Goal: Transaction & Acquisition: Purchase product/service

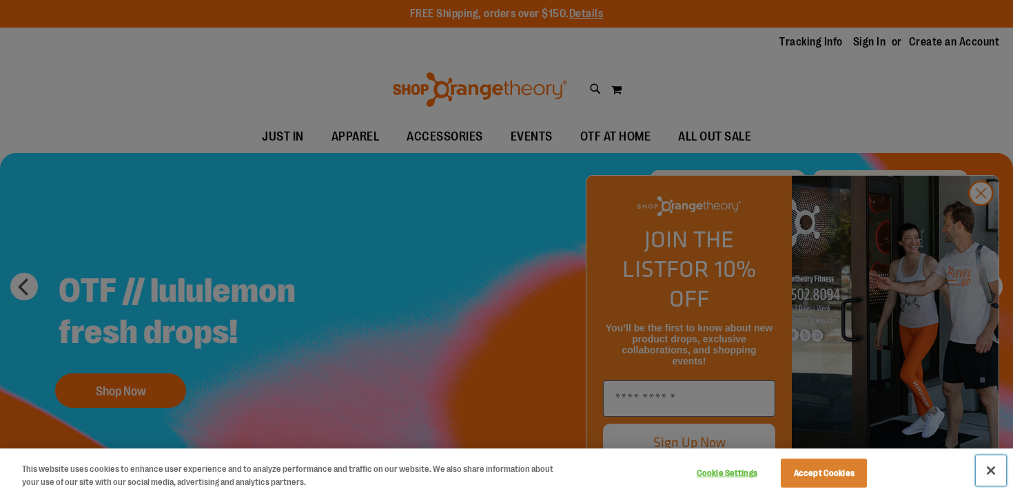
click at [991, 466] on button "Close" at bounding box center [991, 471] width 30 height 30
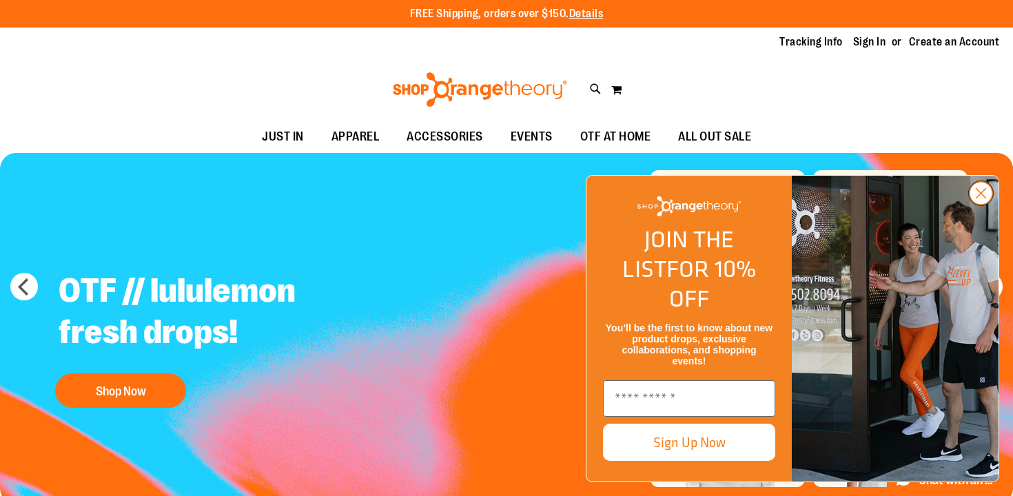
click at [988, 205] on circle "Close dialog" at bounding box center [981, 193] width 23 height 23
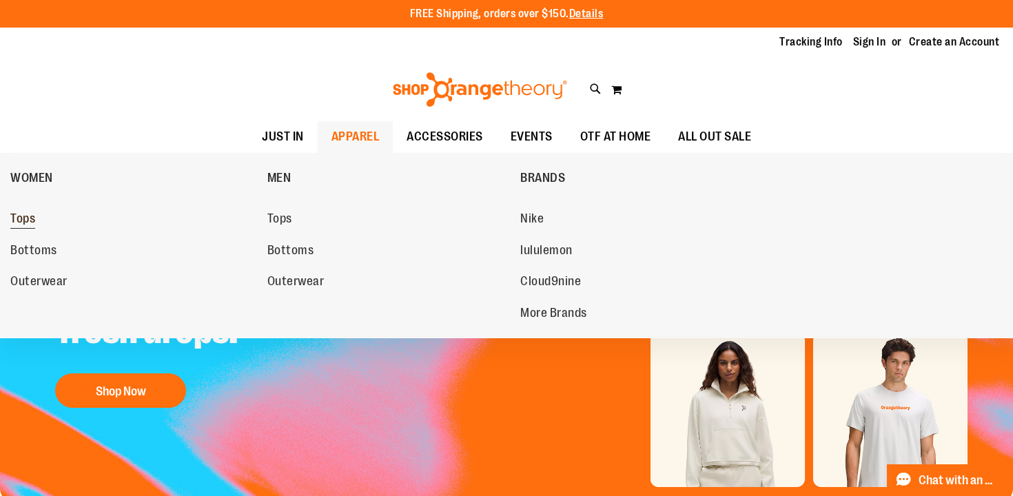
click at [21, 223] on span "Tops" at bounding box center [22, 220] width 25 height 17
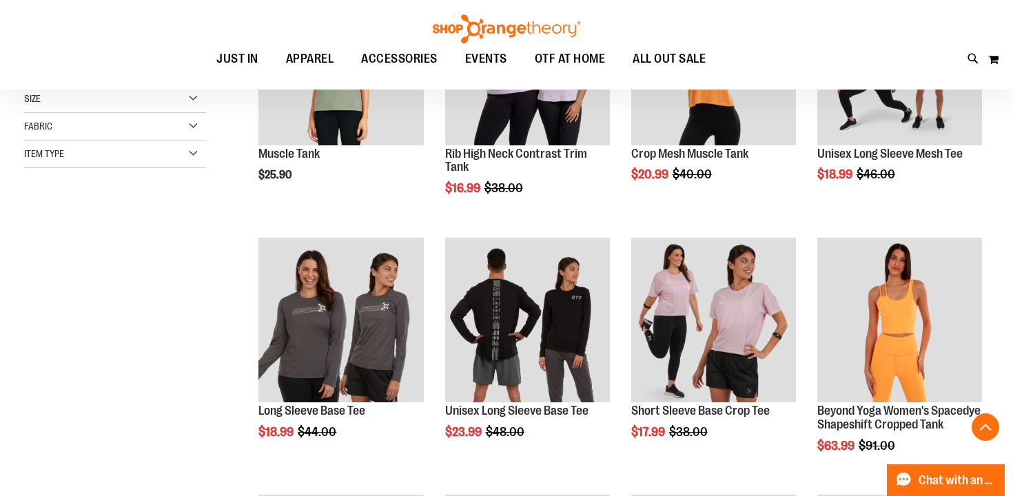
scroll to position [318, 0]
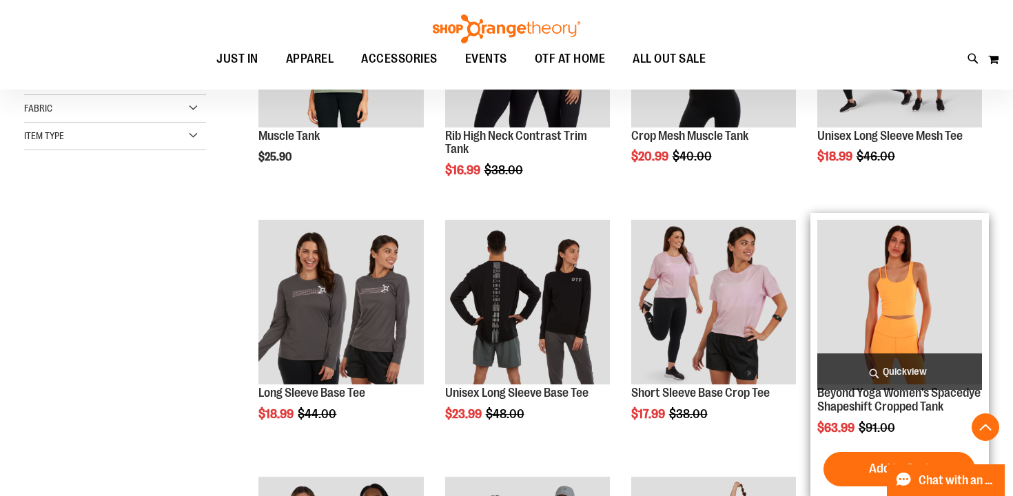
click at [919, 270] on img "product" at bounding box center [899, 302] width 165 height 165
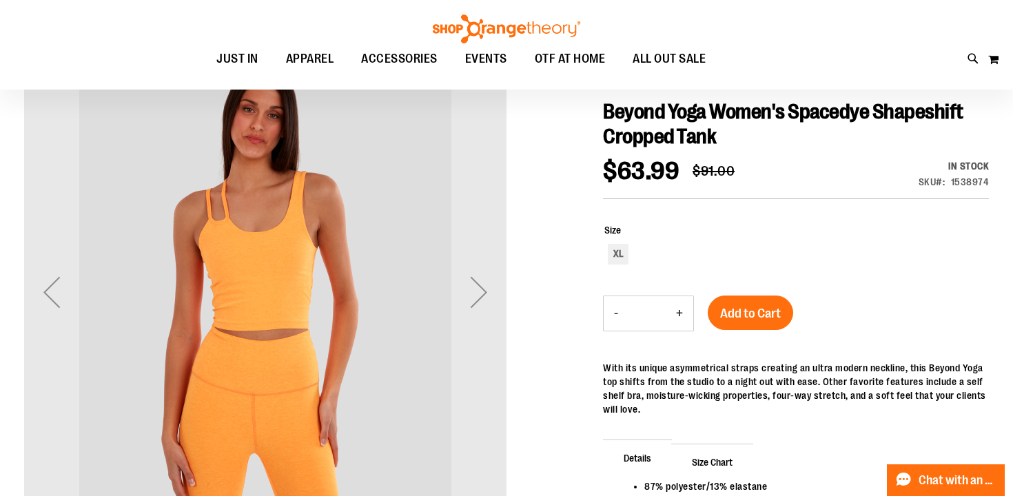
scroll to position [159, 0]
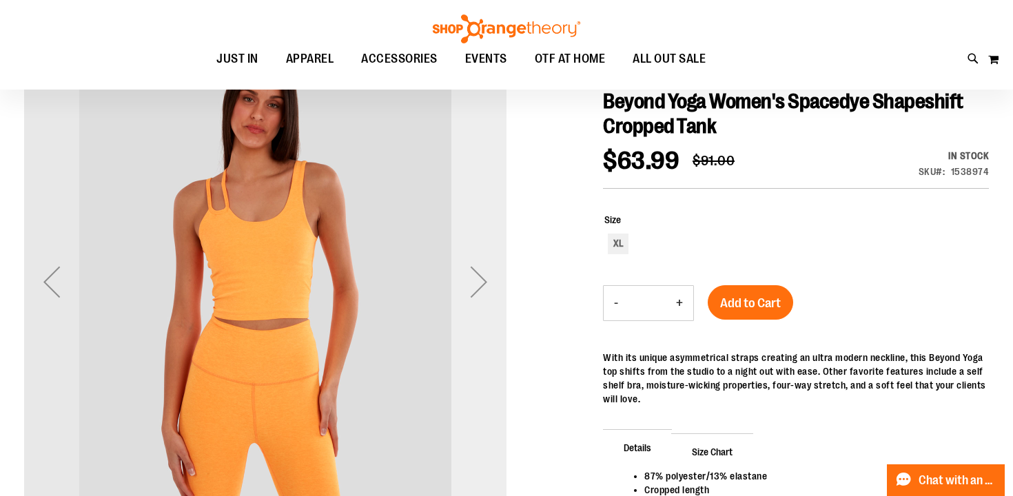
click at [480, 278] on div "Next" at bounding box center [478, 281] width 55 height 55
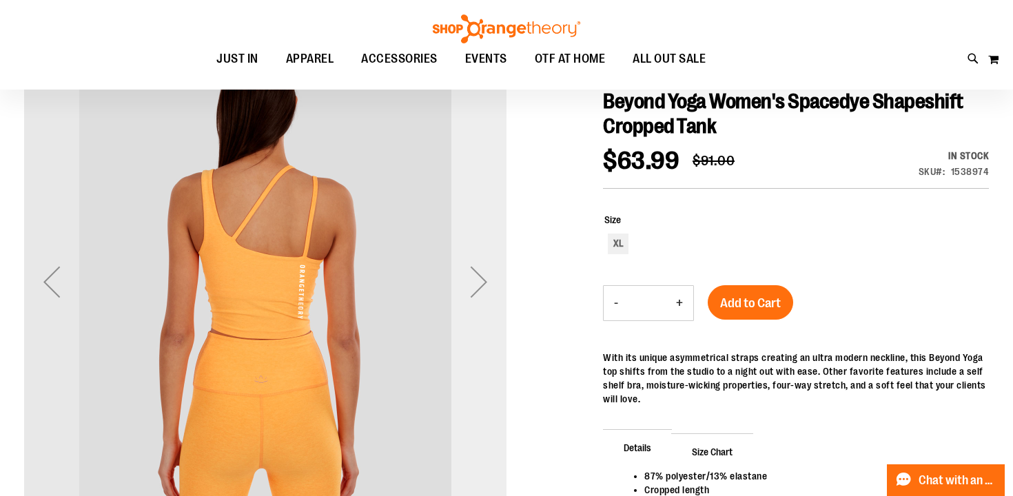
click at [480, 278] on div "Next" at bounding box center [478, 281] width 55 height 55
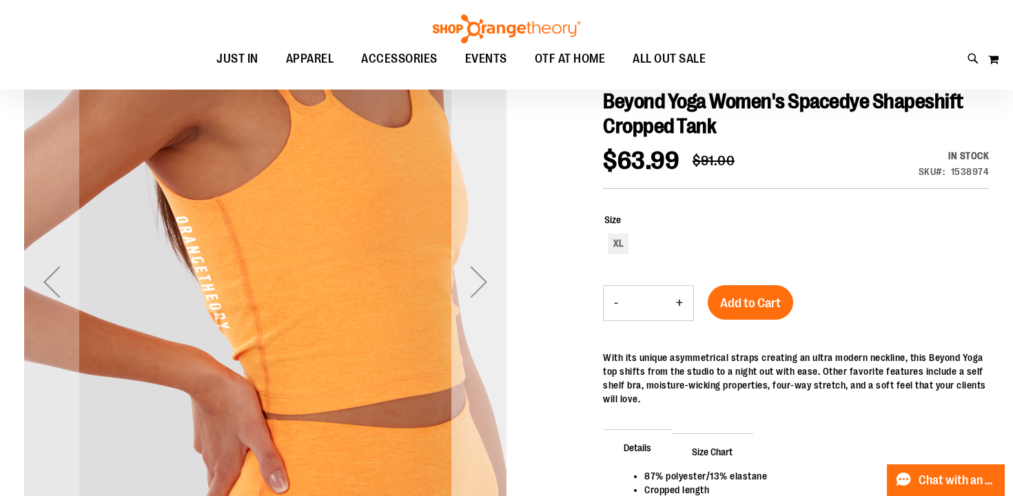
click at [480, 278] on div "Next" at bounding box center [478, 281] width 55 height 55
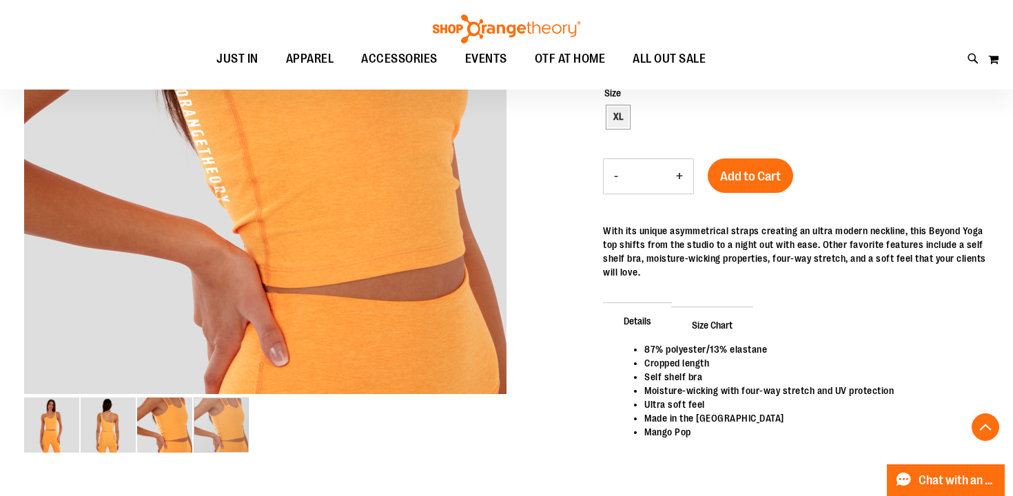
scroll to position [298, 0]
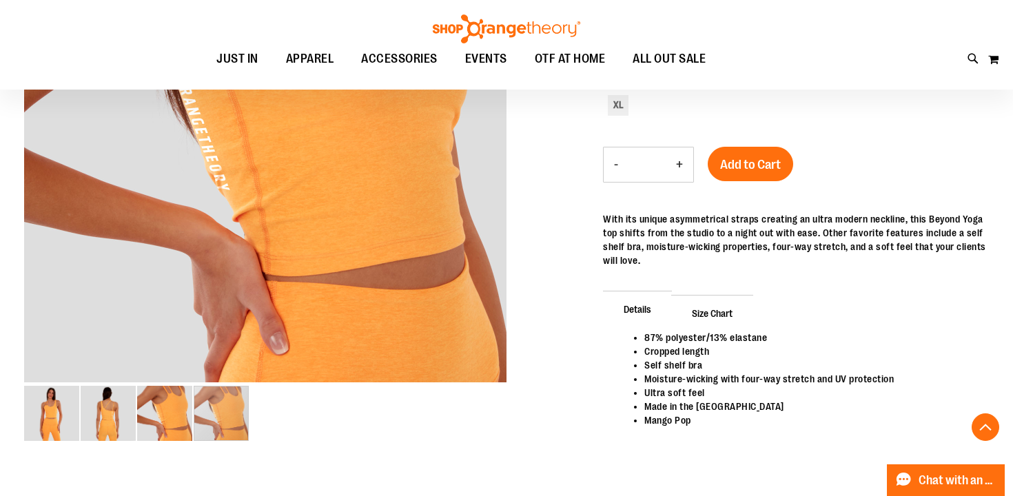
click at [722, 311] on span "Size Chart" at bounding box center [712, 313] width 82 height 36
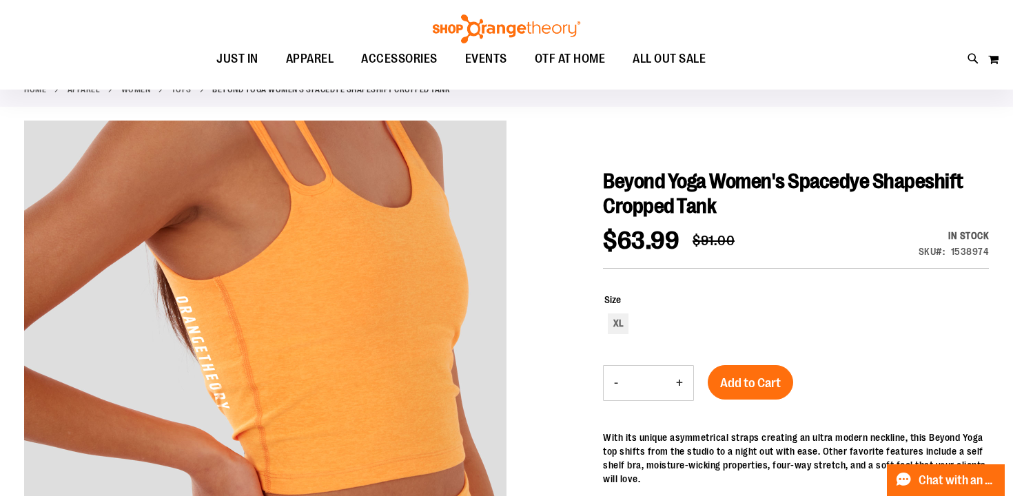
scroll to position [98, 0]
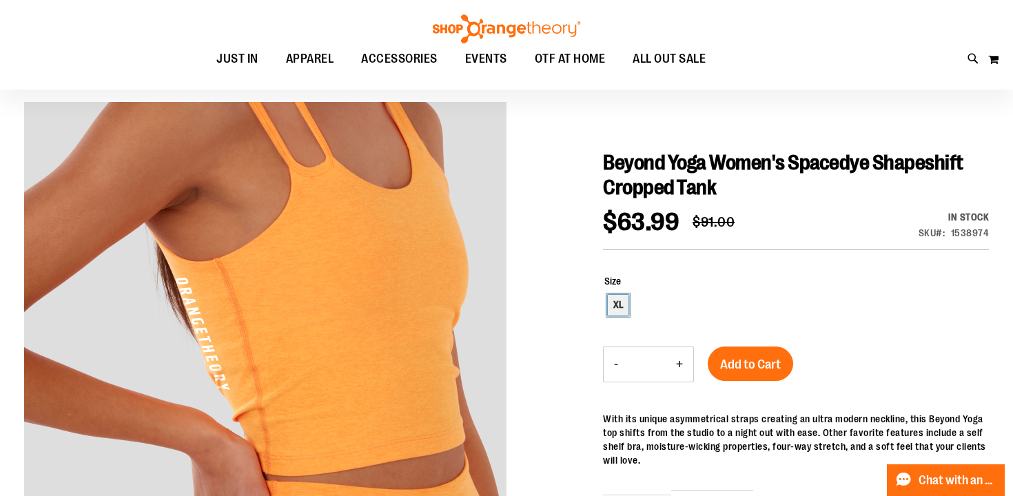
click at [620, 306] on div "XL" at bounding box center [618, 305] width 21 height 21
type input "***"
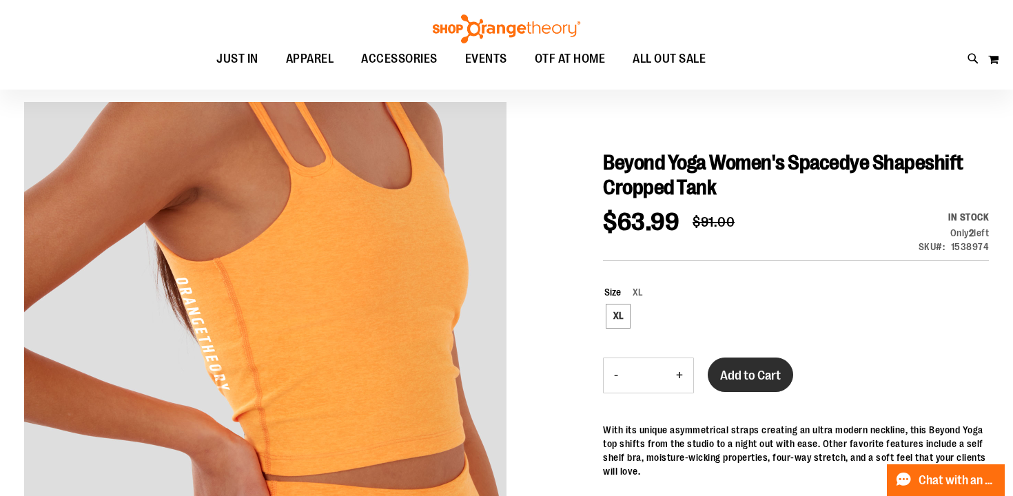
click at [757, 374] on span "Add to Cart" at bounding box center [750, 375] width 61 height 15
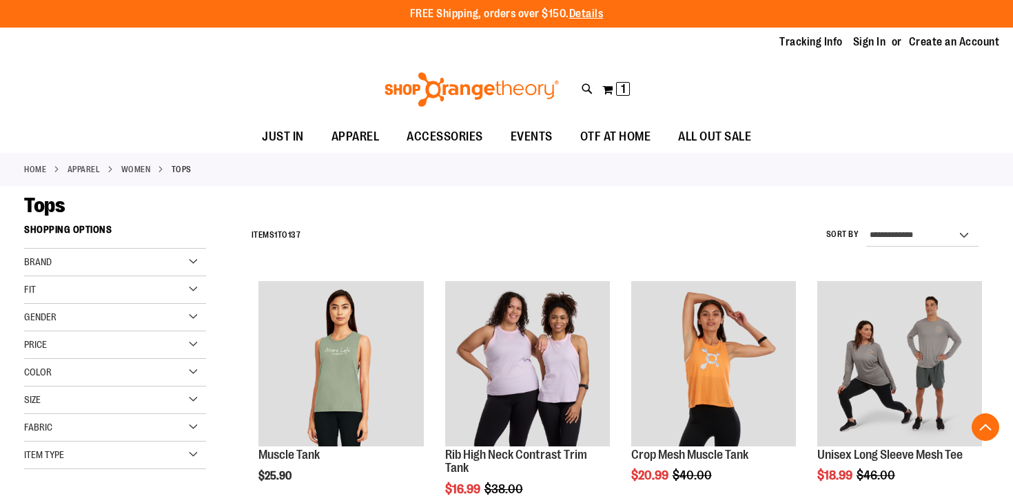
scroll to position [401, 0]
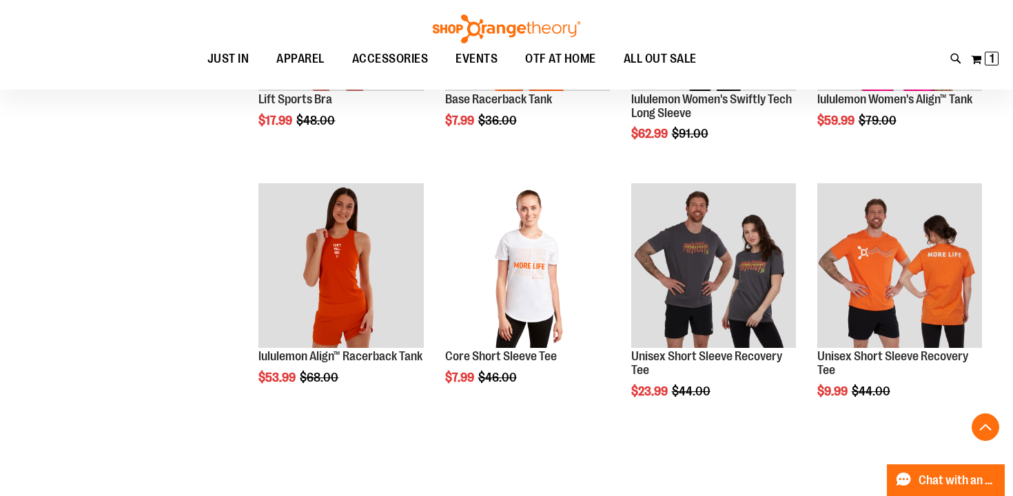
scroll to position [1136, 0]
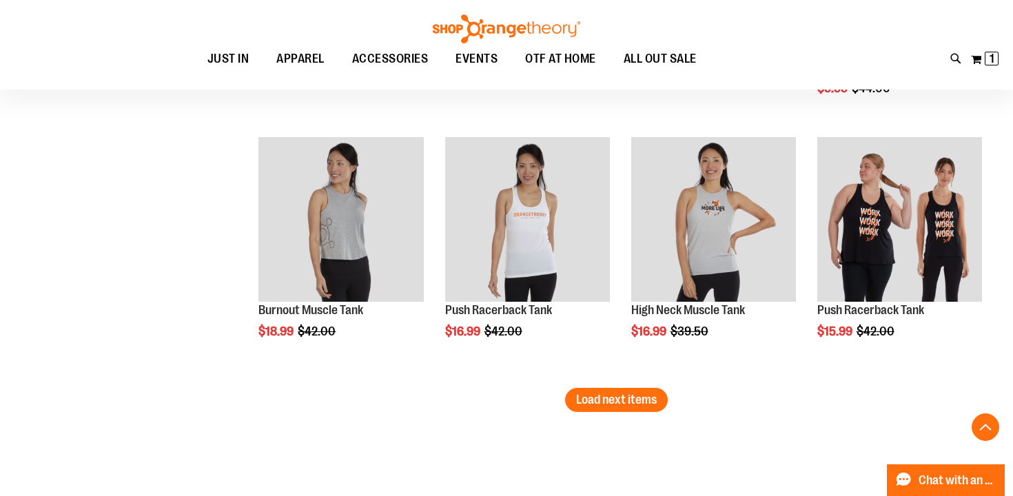
scroll to position [2229, 0]
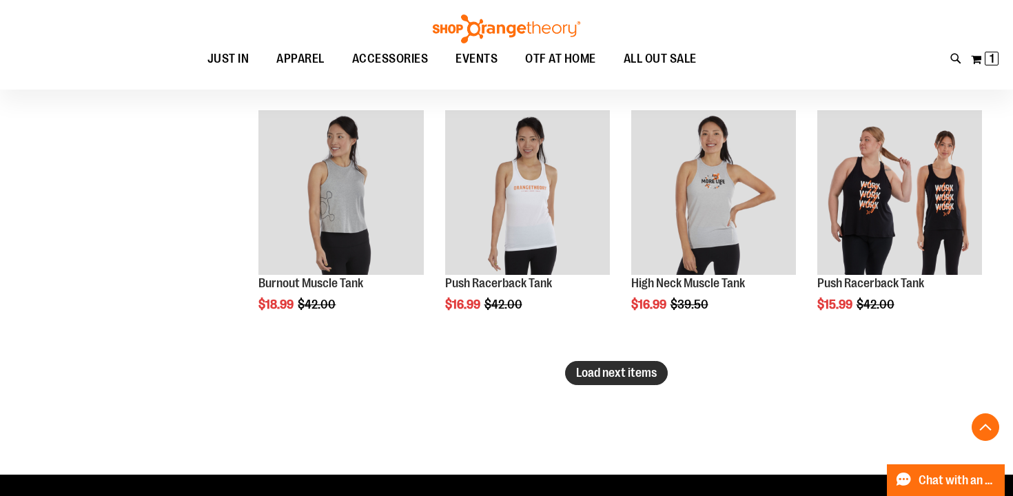
click at [593, 369] on span "Load next items" at bounding box center [616, 373] width 81 height 14
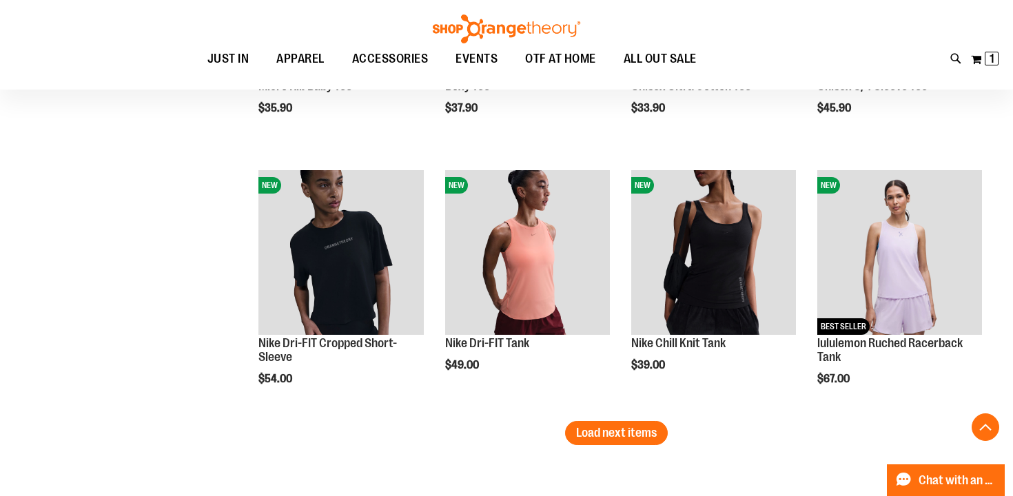
scroll to position [2945, 0]
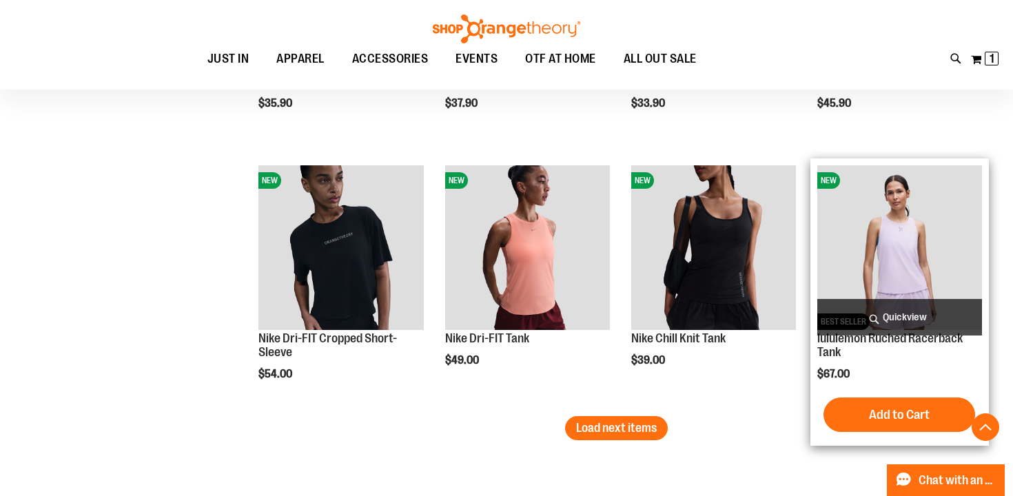
click at [885, 240] on img "product" at bounding box center [899, 247] width 165 height 165
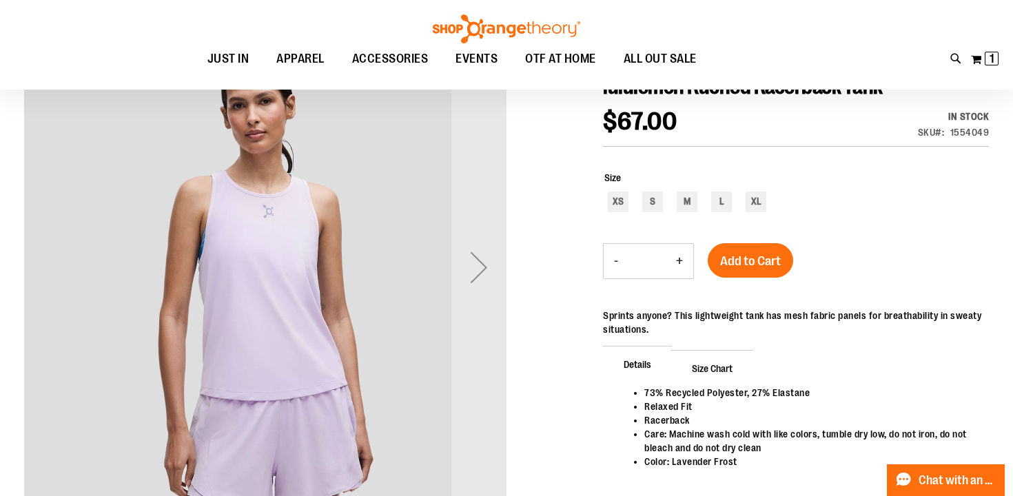
scroll to position [180, 0]
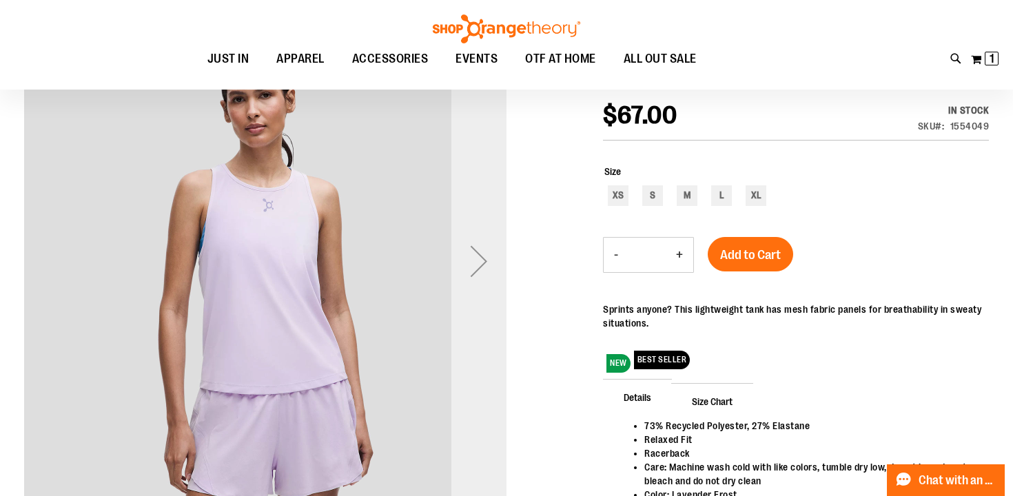
click at [479, 257] on div "Next" at bounding box center [478, 261] width 55 height 55
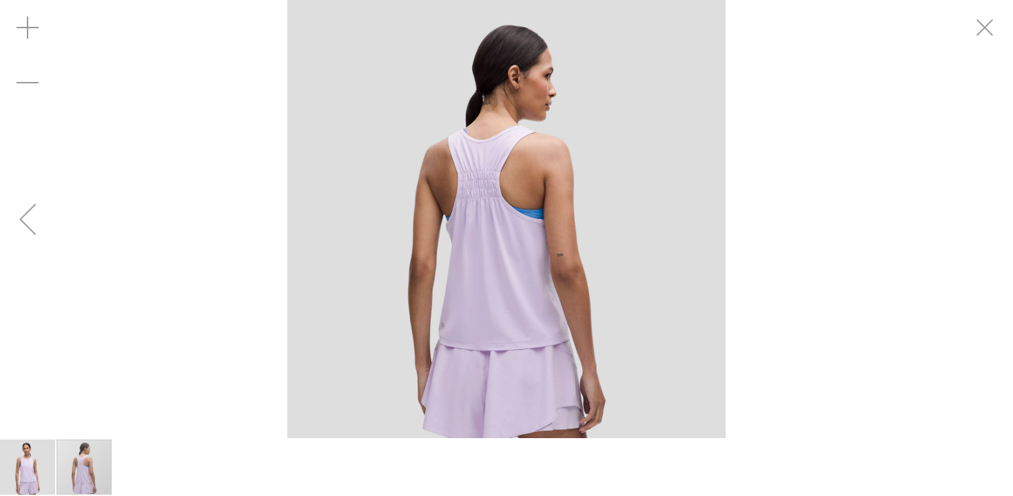
scroll to position [179, 0]
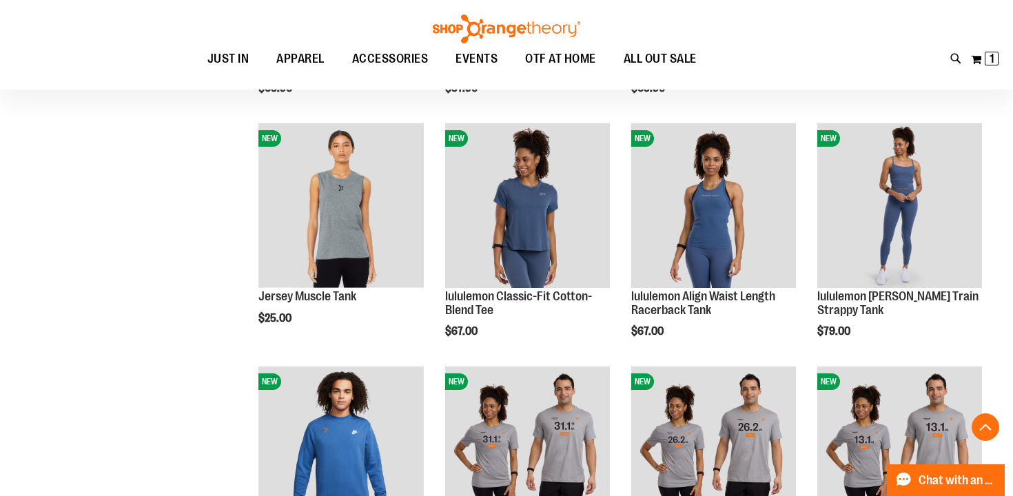
scroll to position [1169, 0]
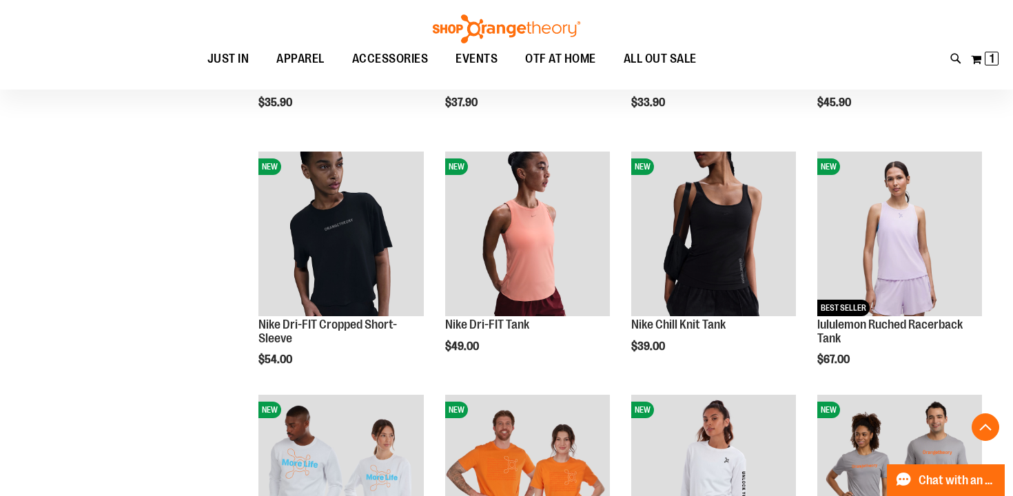
scroll to position [673, 0]
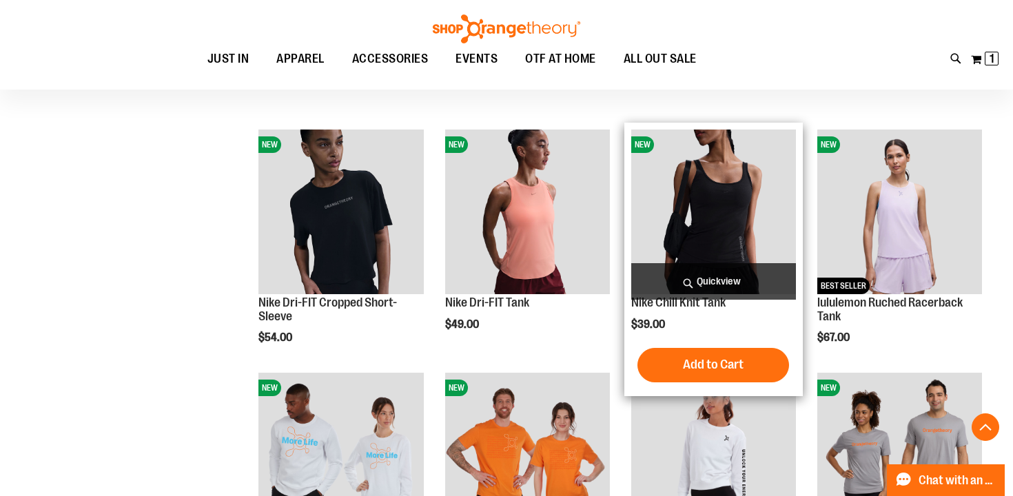
click at [704, 275] on span "Quickview" at bounding box center [713, 281] width 165 height 37
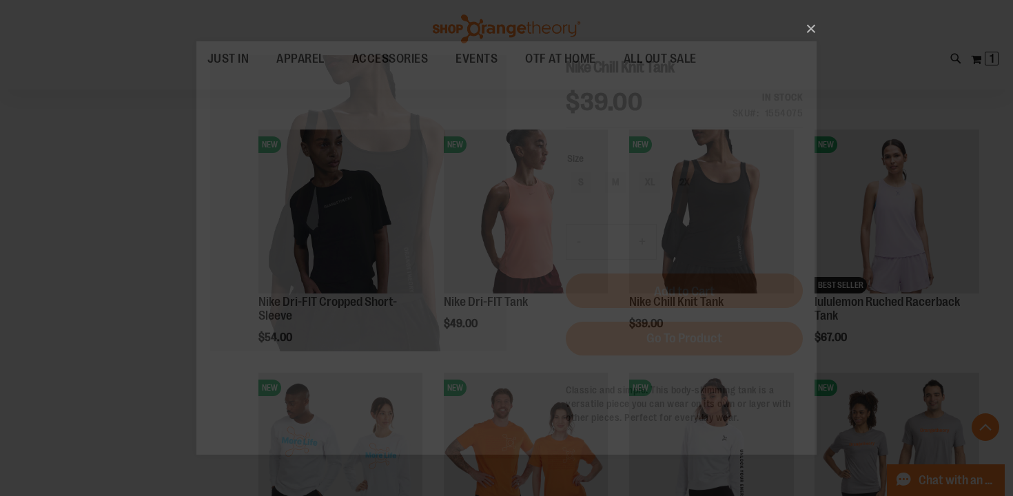
scroll to position [0, 0]
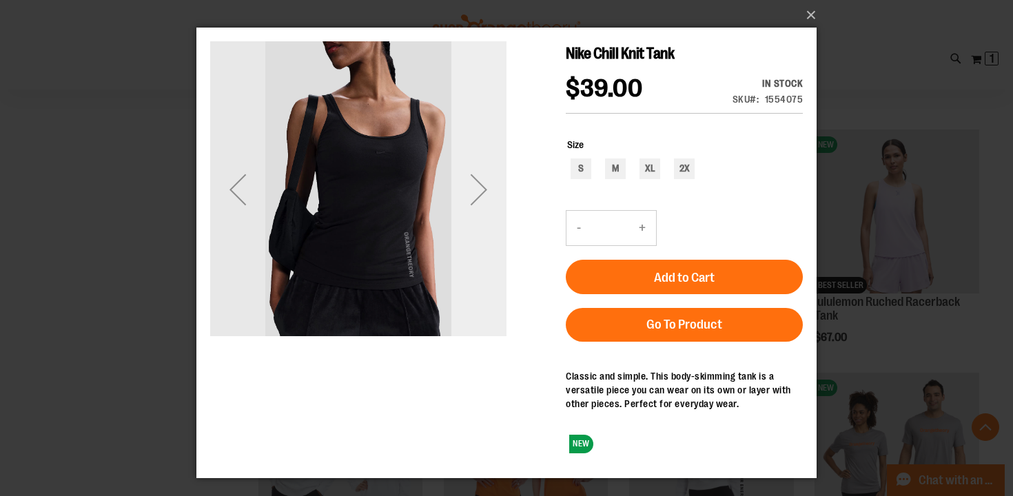
click at [477, 189] on div "Next" at bounding box center [478, 189] width 55 height 55
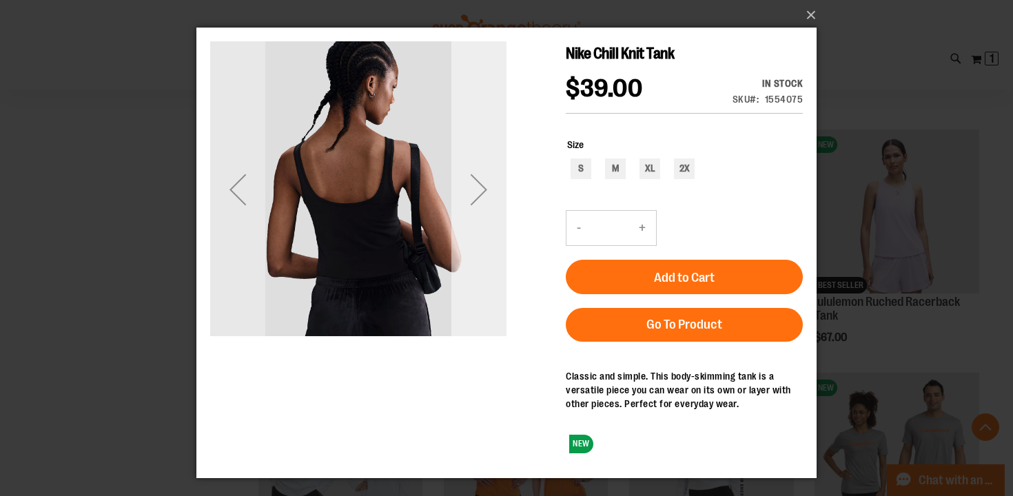
click at [480, 190] on div "Next" at bounding box center [478, 189] width 55 height 55
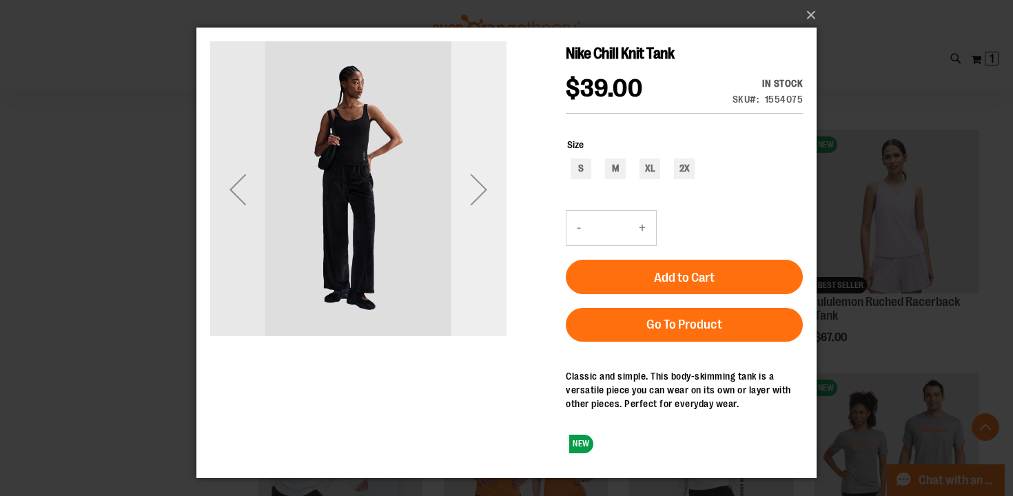
click at [480, 188] on div "Next" at bounding box center [478, 189] width 55 height 55
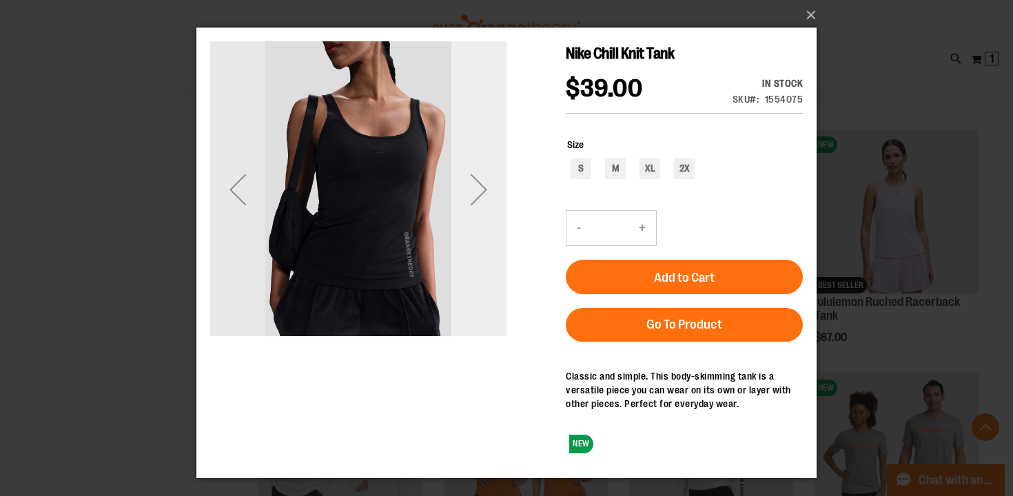
click at [482, 189] on div "Next" at bounding box center [478, 189] width 55 height 55
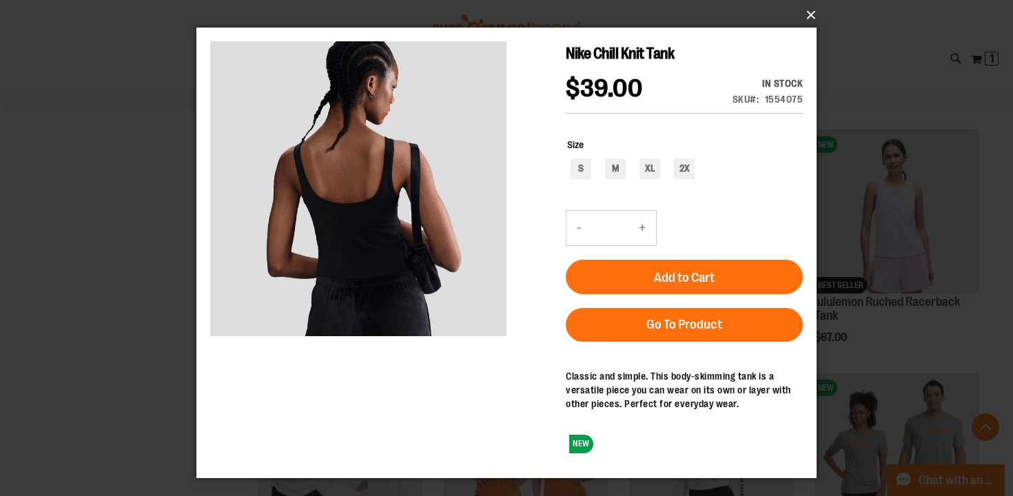
click at [812, 15] on button "×" at bounding box center [511, 15] width 620 height 30
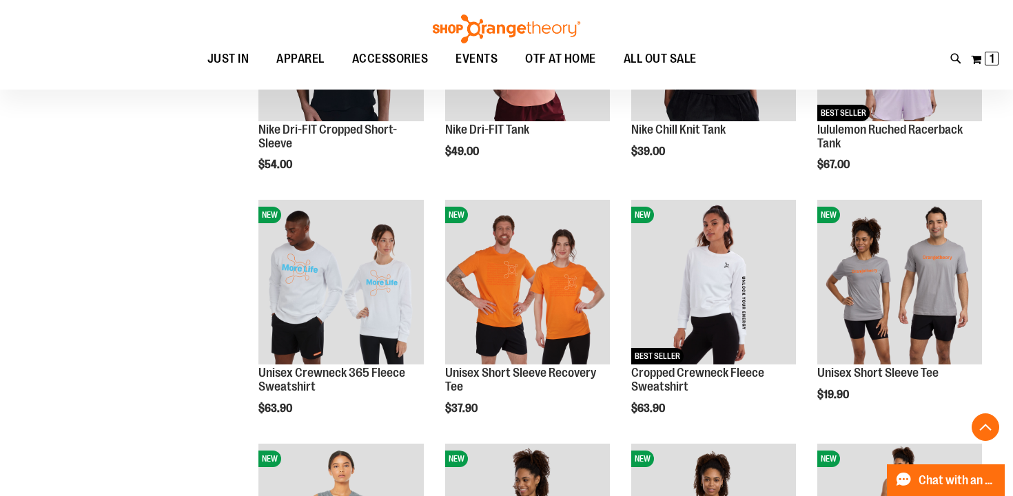
scroll to position [850, 0]
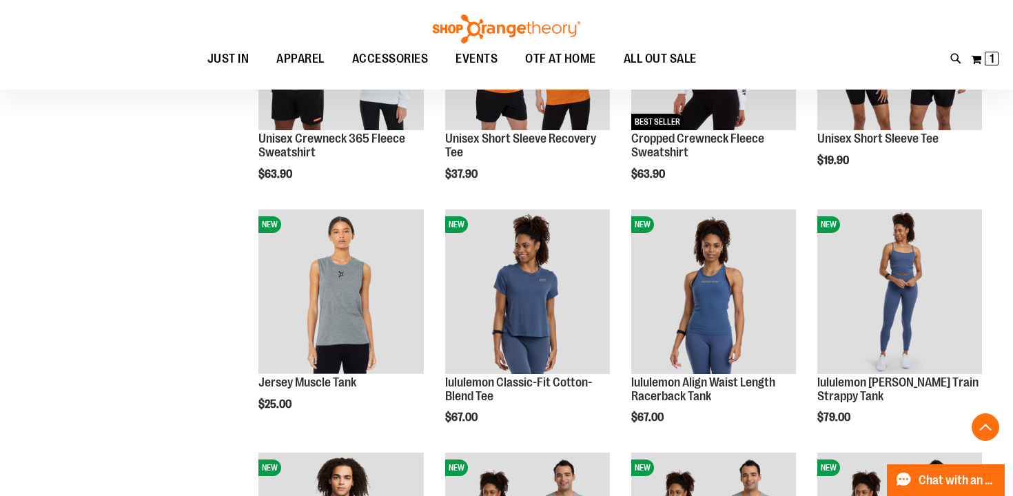
scroll to position [1089, 0]
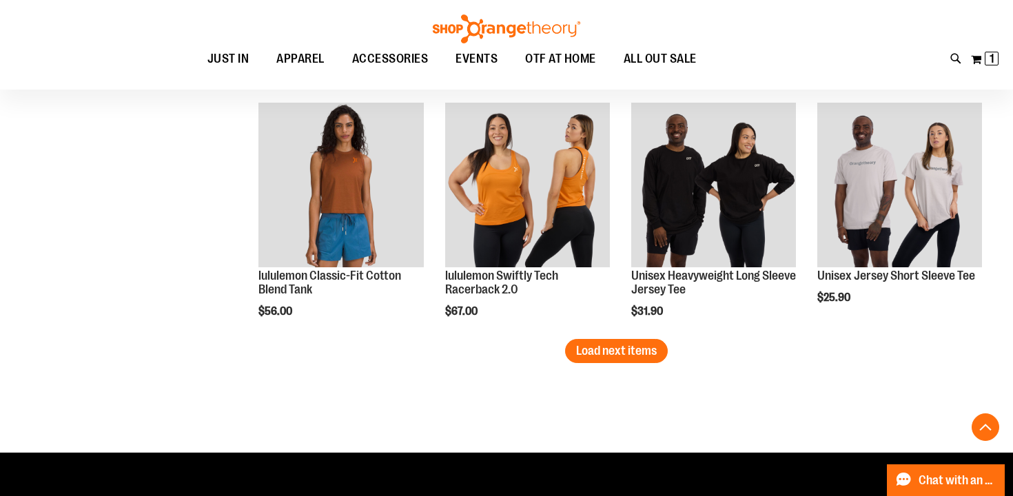
scroll to position [2207, 0]
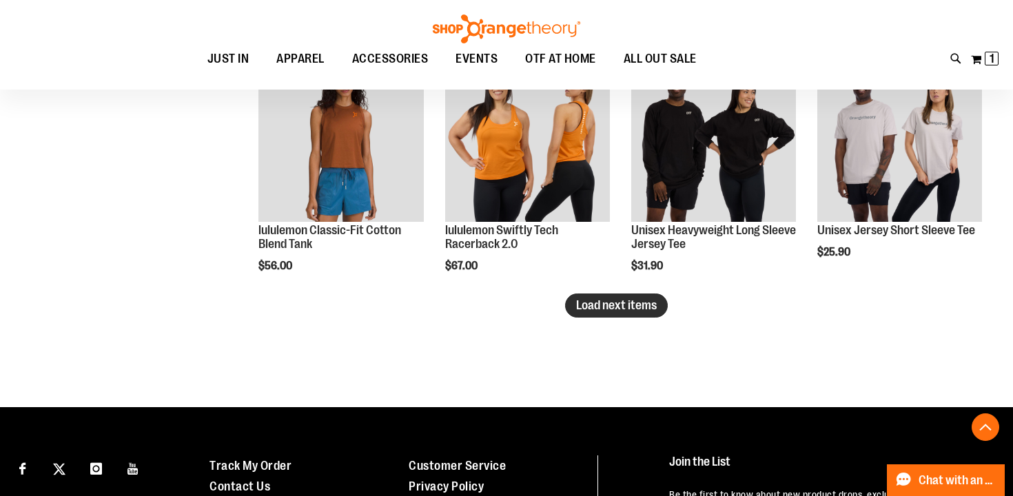
click at [604, 305] on span "Load next items" at bounding box center [616, 305] width 81 height 14
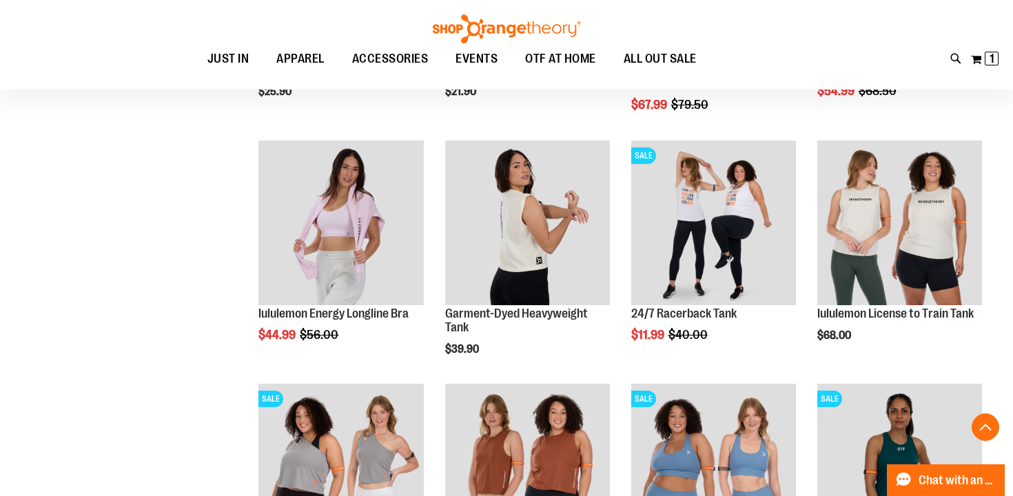
scroll to position [2618, 0]
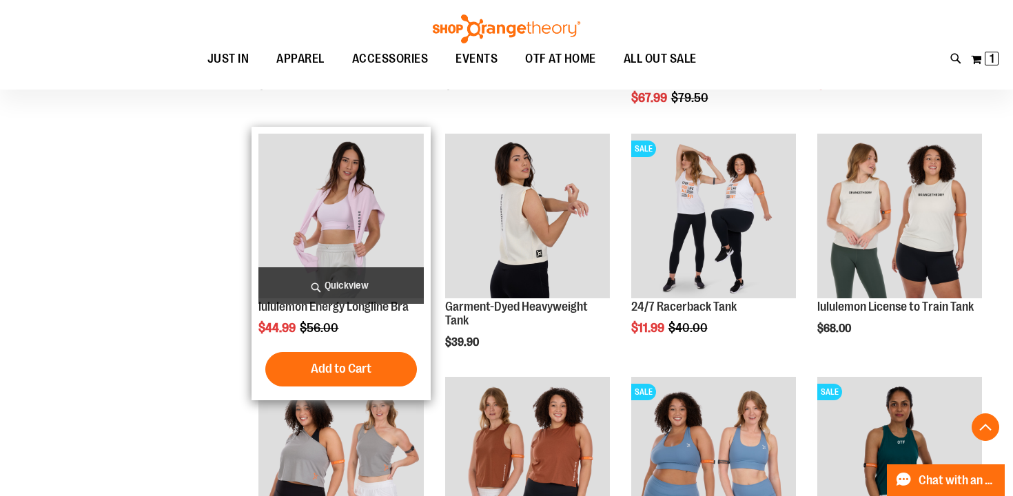
click at [347, 213] on img "product" at bounding box center [340, 216] width 165 height 165
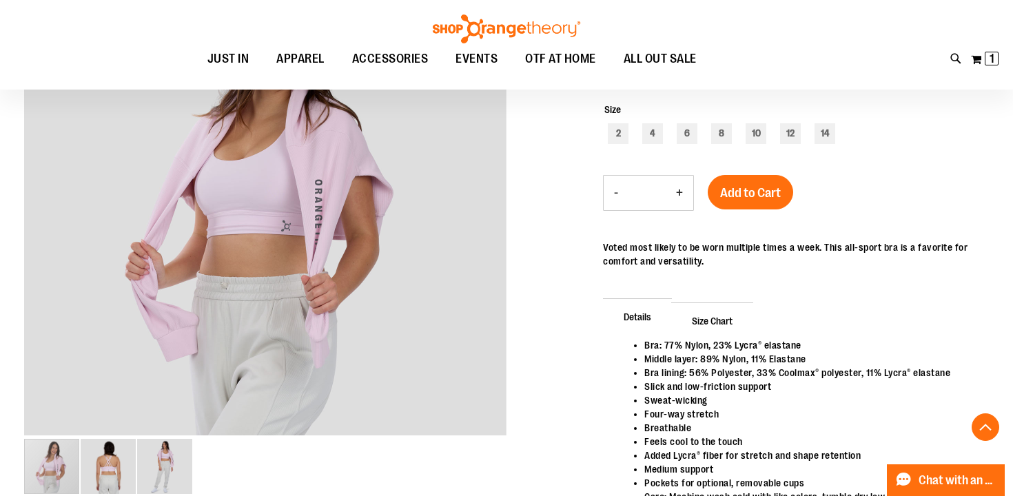
scroll to position [255, 0]
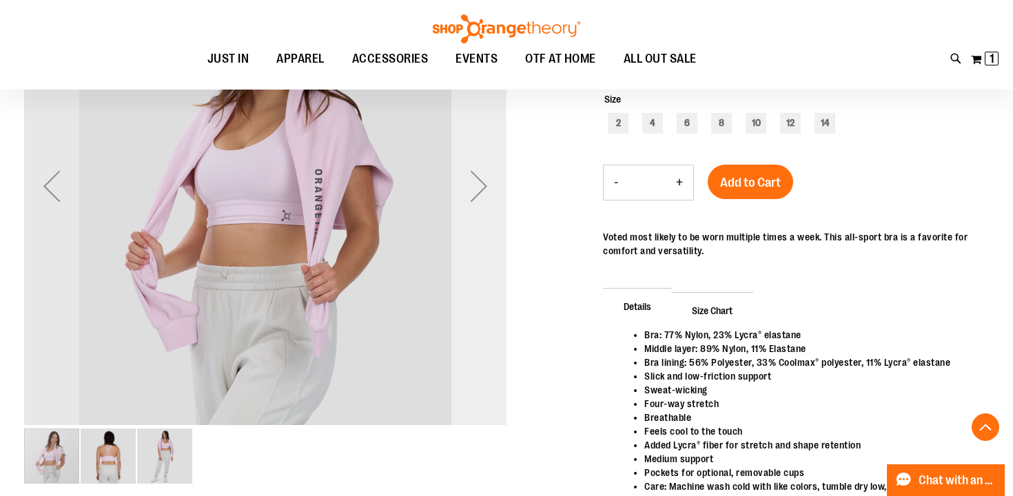
click at [483, 183] on div "Next" at bounding box center [478, 186] width 55 height 55
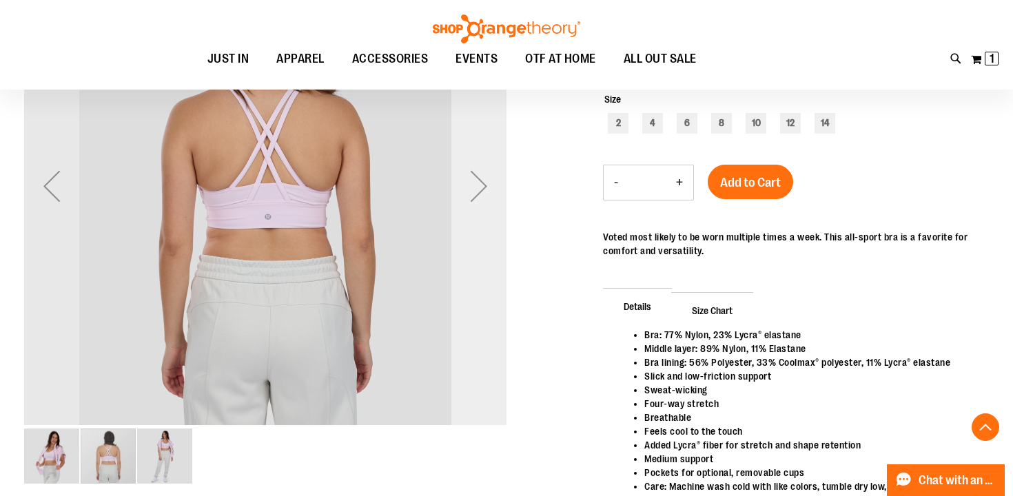
click at [484, 185] on div "Next" at bounding box center [478, 186] width 55 height 55
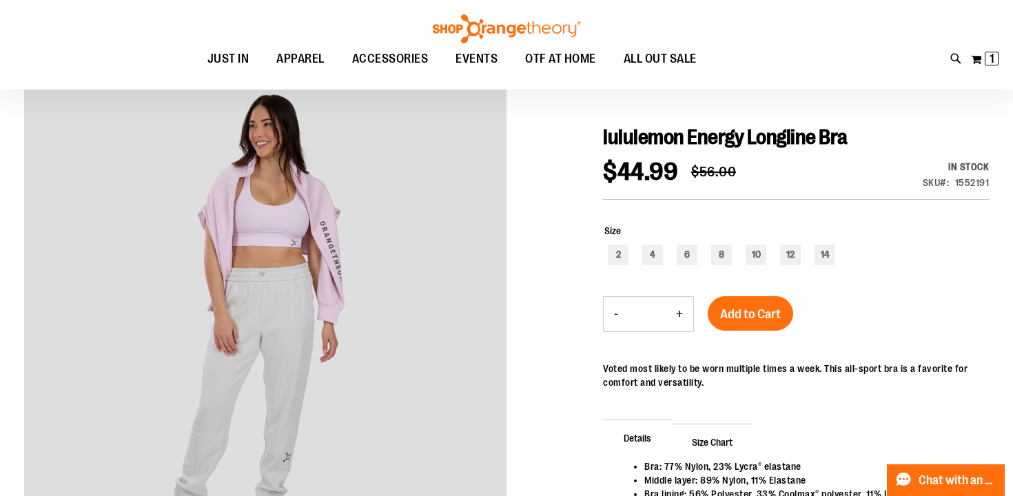
scroll to position [124, 0]
click at [816, 257] on div "14" at bounding box center [825, 254] width 21 height 21
type input "***"
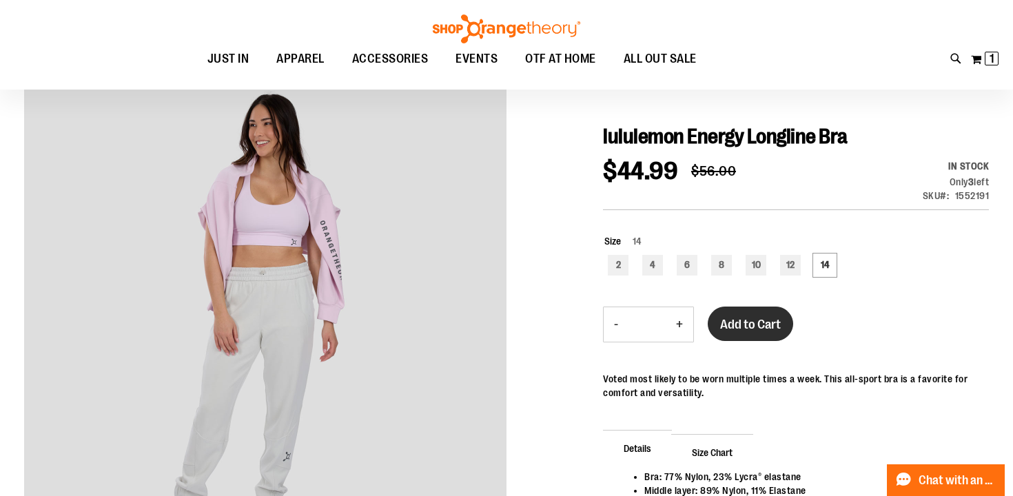
click at [760, 325] on span "Add to Cart" at bounding box center [750, 324] width 61 height 15
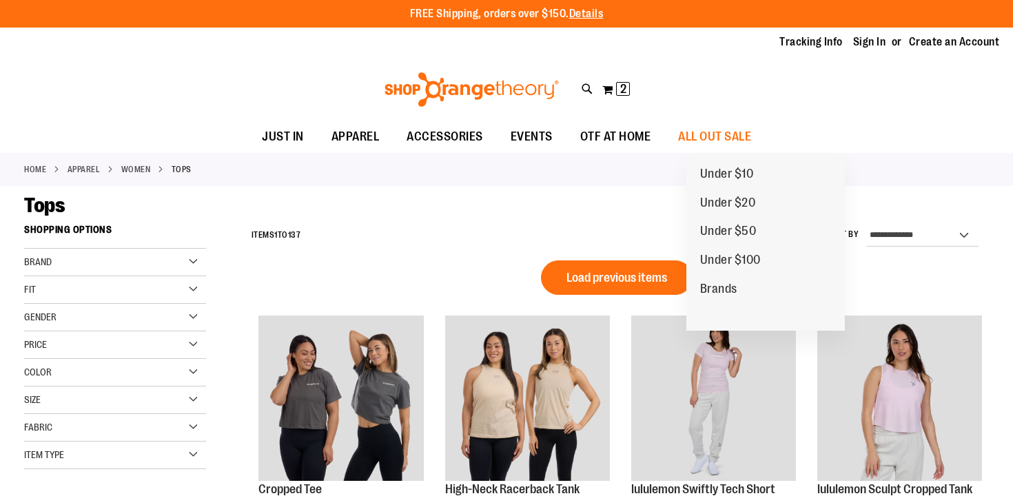
scroll to position [944, 0]
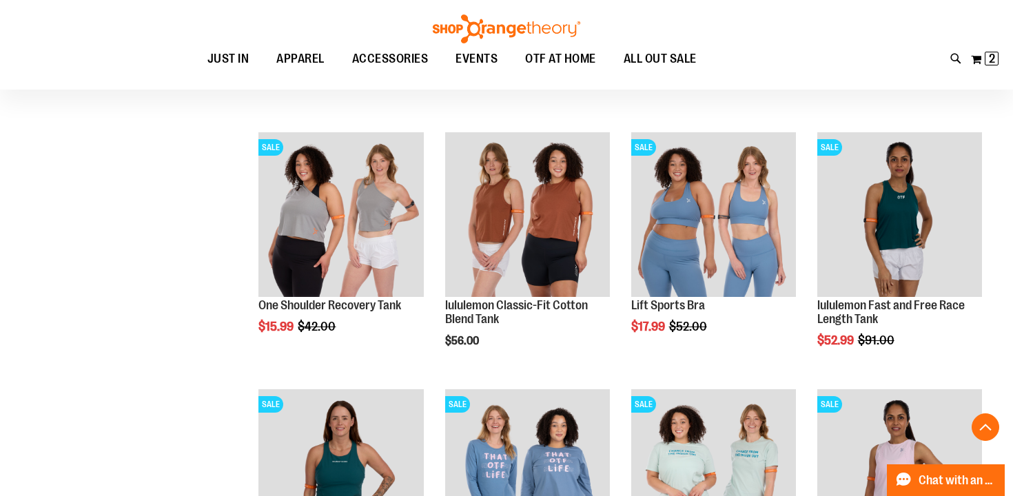
scroll to position [698, 0]
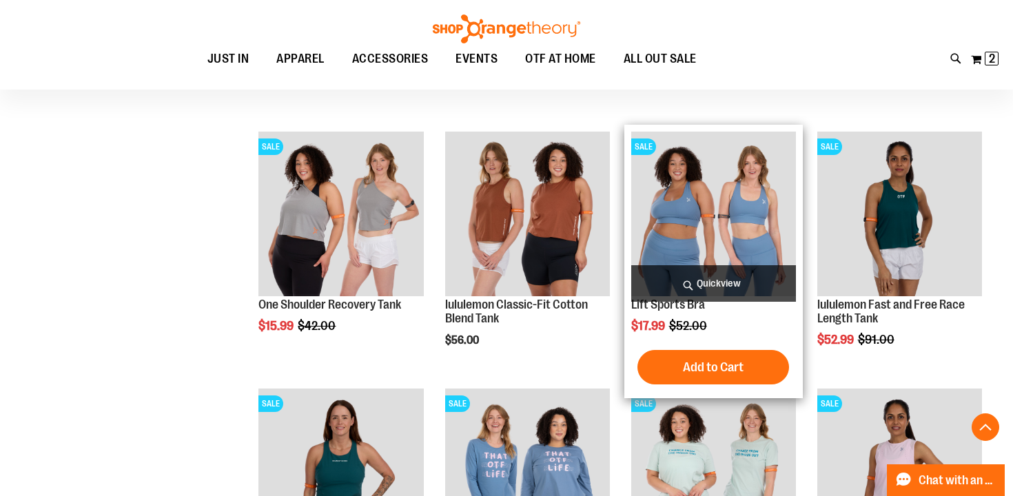
click at [657, 274] on span "Quickview" at bounding box center [713, 283] width 165 height 37
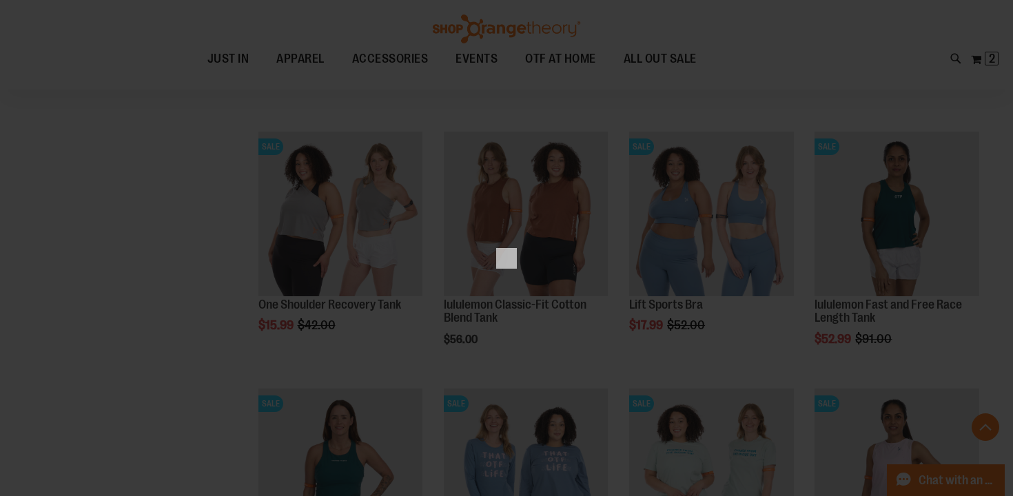
scroll to position [0, 0]
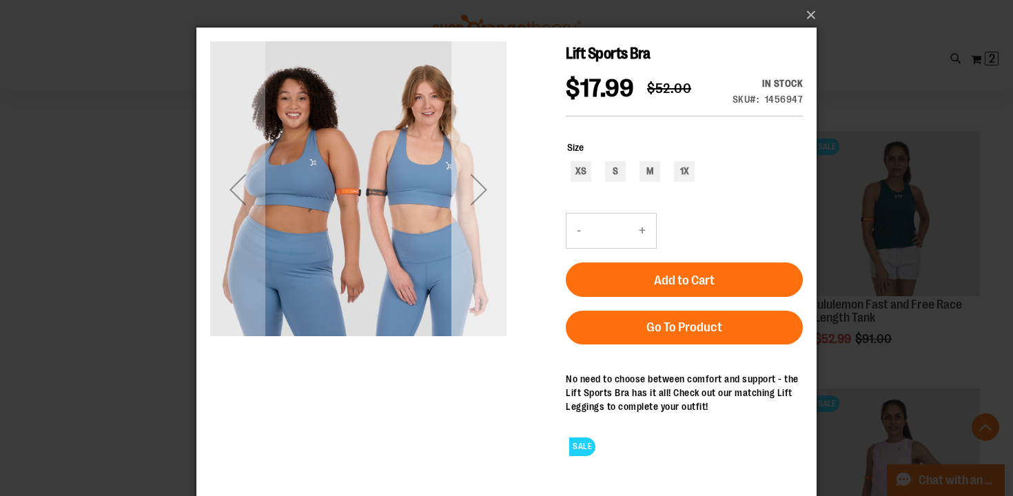
click at [481, 185] on div "Next" at bounding box center [478, 189] width 55 height 55
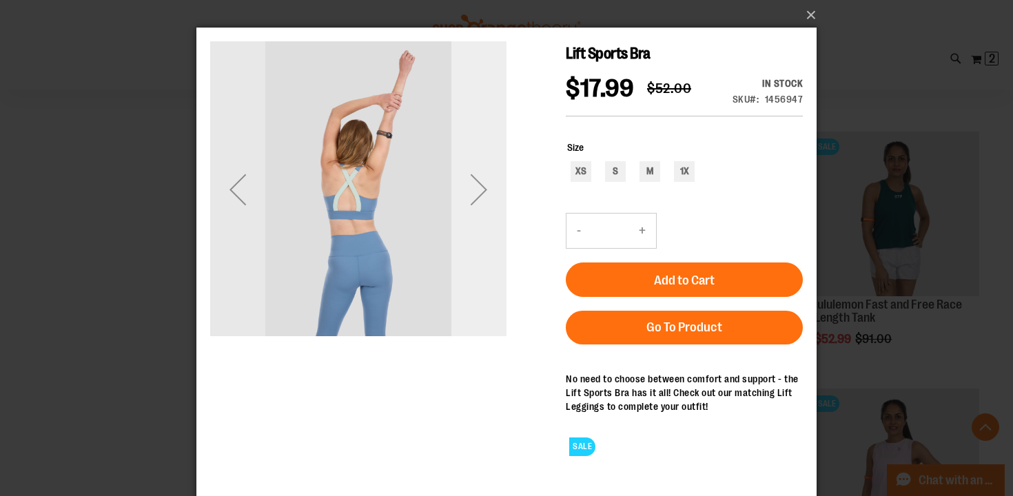
click at [481, 185] on div "Next" at bounding box center [478, 189] width 55 height 55
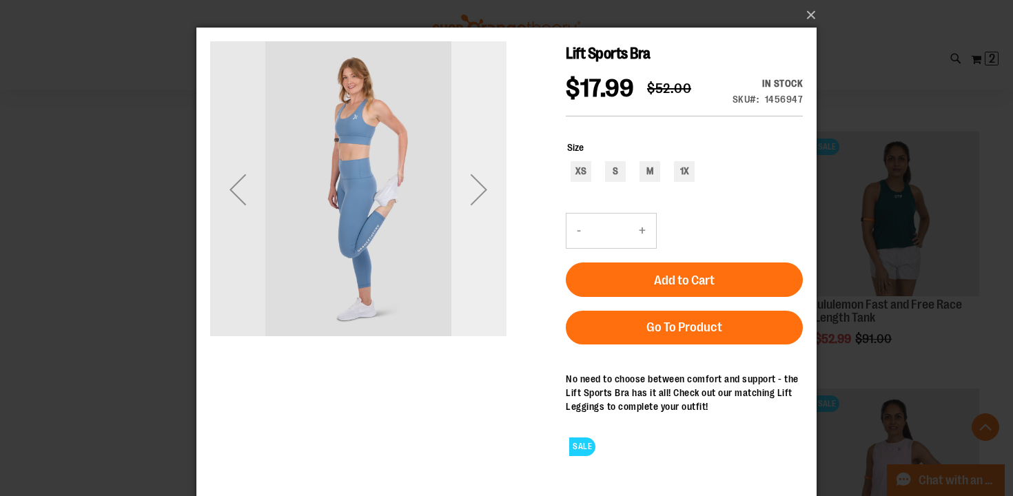
click at [481, 185] on div "Next" at bounding box center [478, 189] width 55 height 55
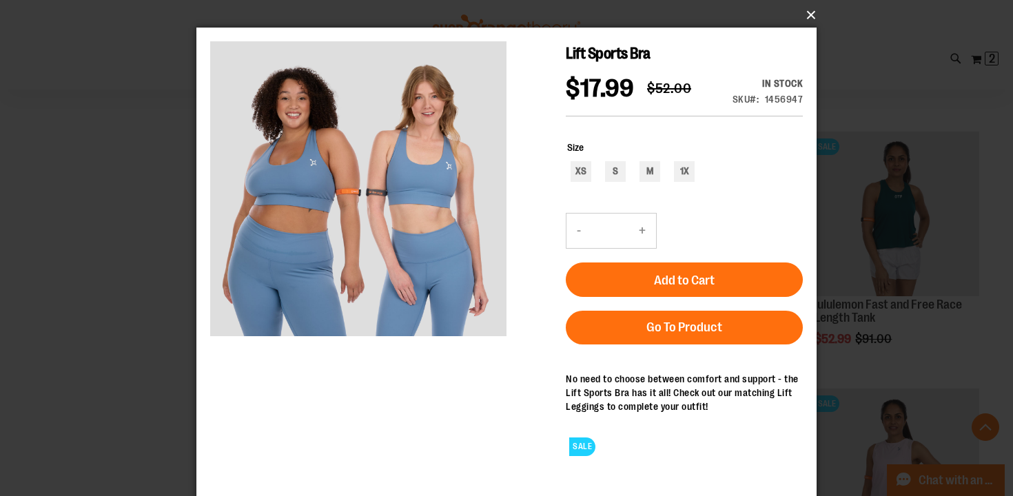
click at [804, 12] on button "×" at bounding box center [511, 15] width 620 height 30
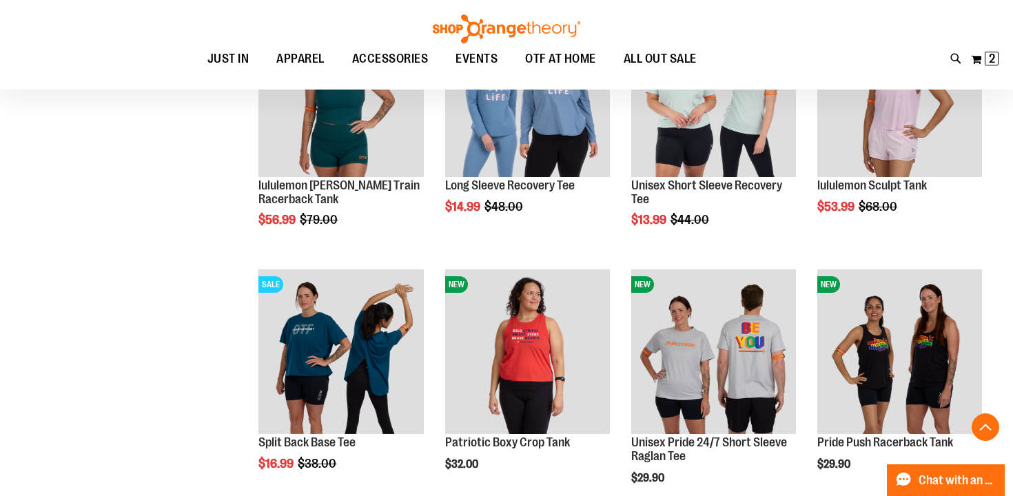
scroll to position [1065, 0]
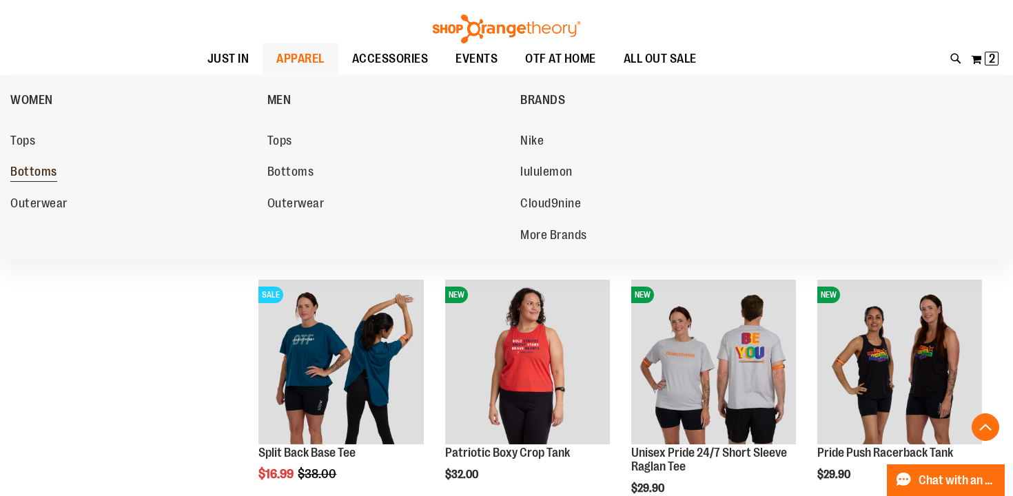
click at [52, 176] on span "Bottoms" at bounding box center [33, 173] width 47 height 17
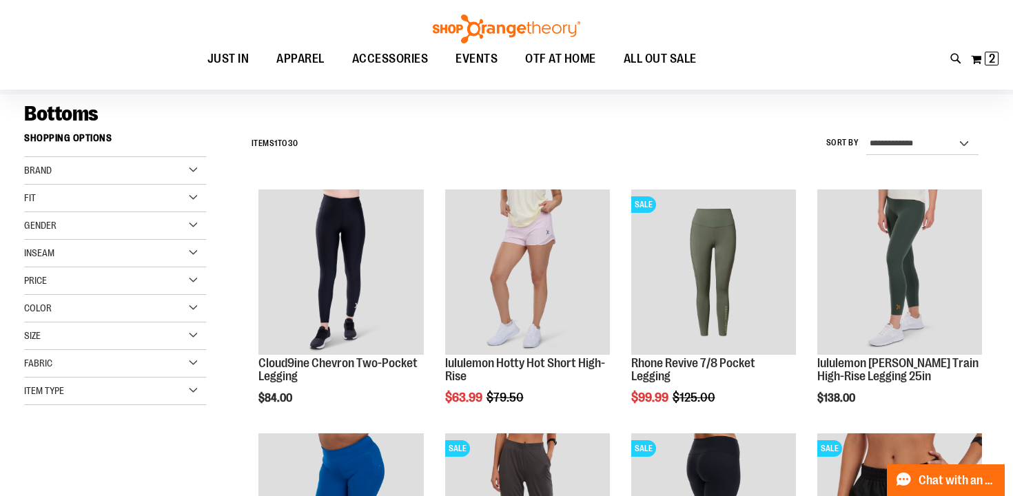
scroll to position [141, 0]
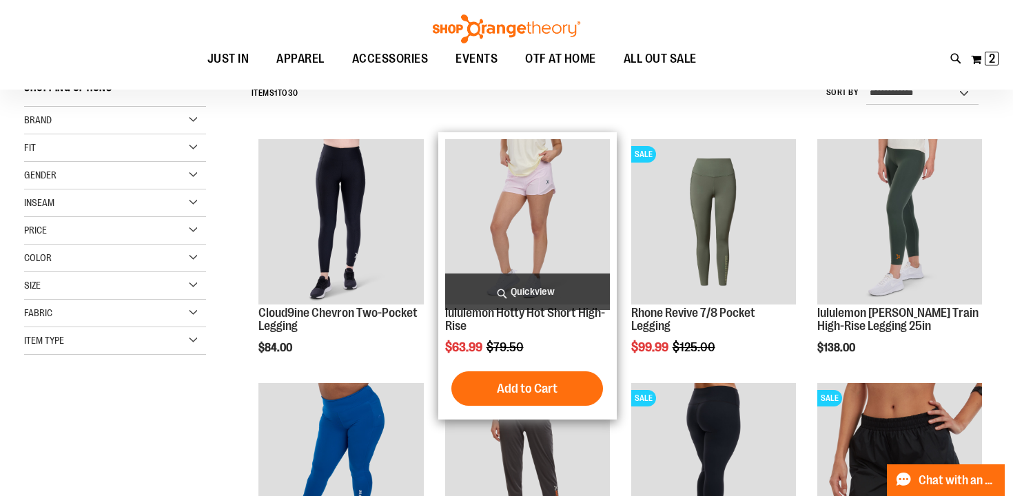
click at [497, 217] on img "product" at bounding box center [527, 221] width 165 height 165
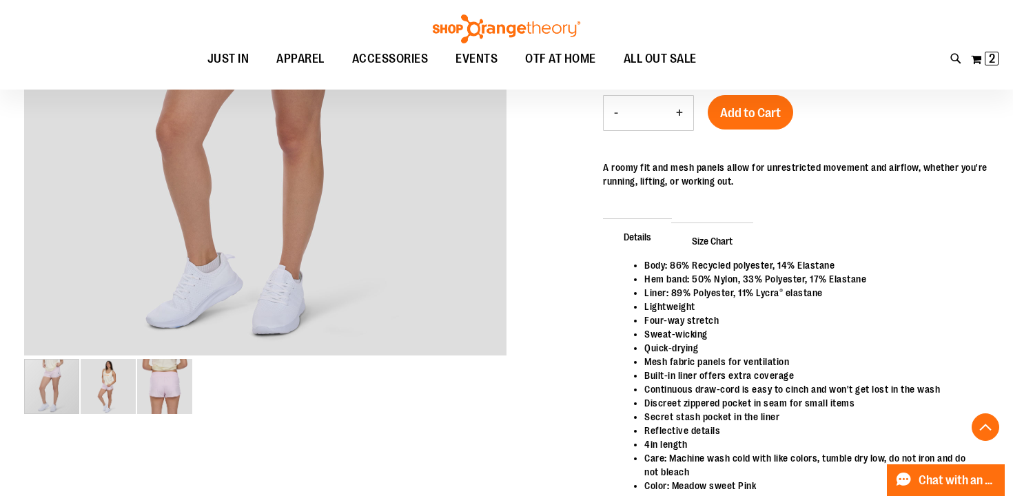
scroll to position [45, 0]
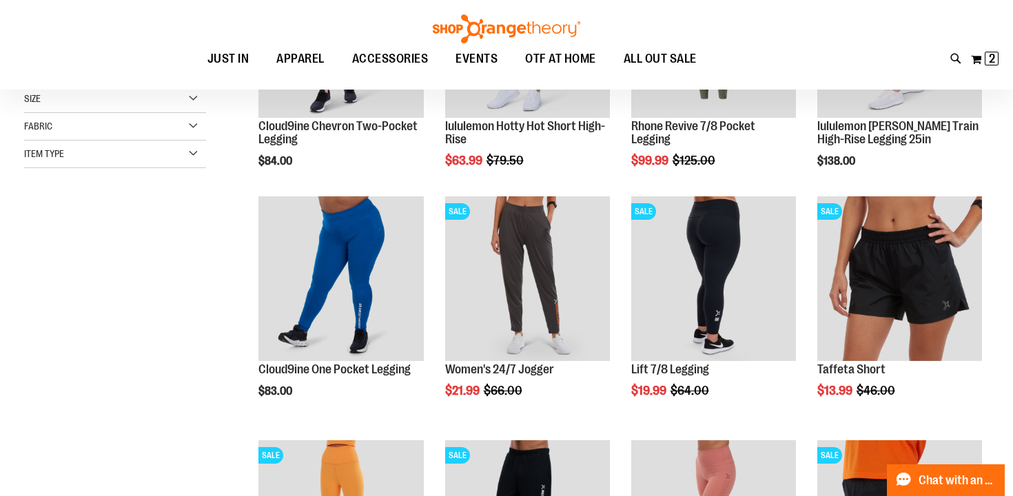
scroll to position [181, 0]
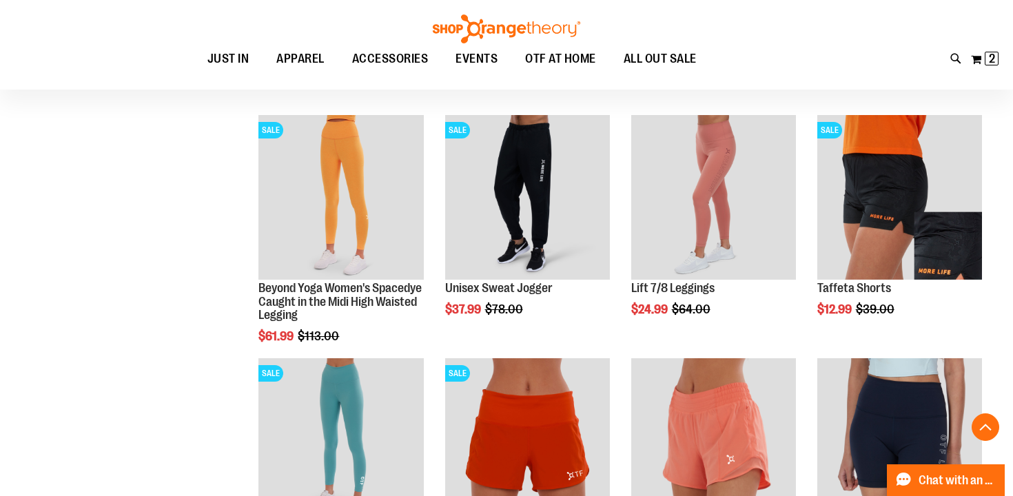
scroll to position [491, 0]
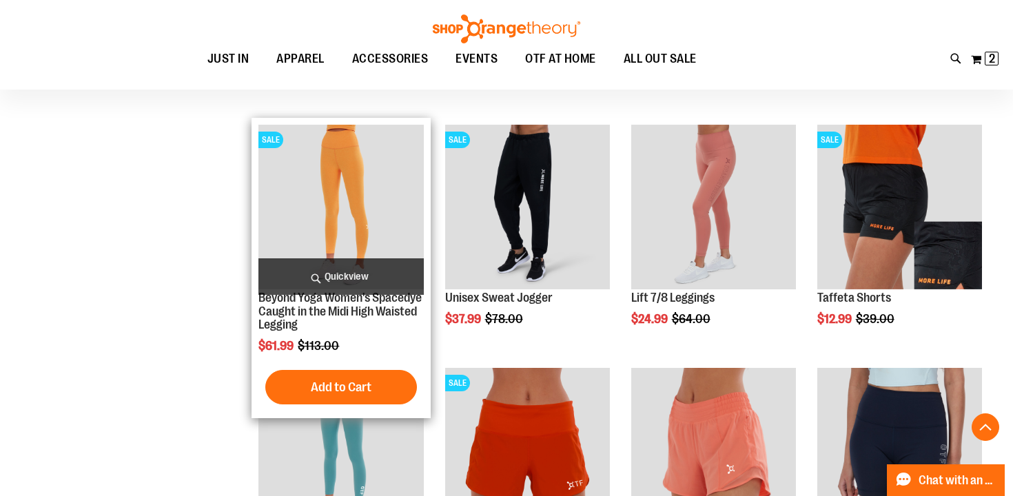
click at [362, 232] on img "product" at bounding box center [340, 207] width 165 height 165
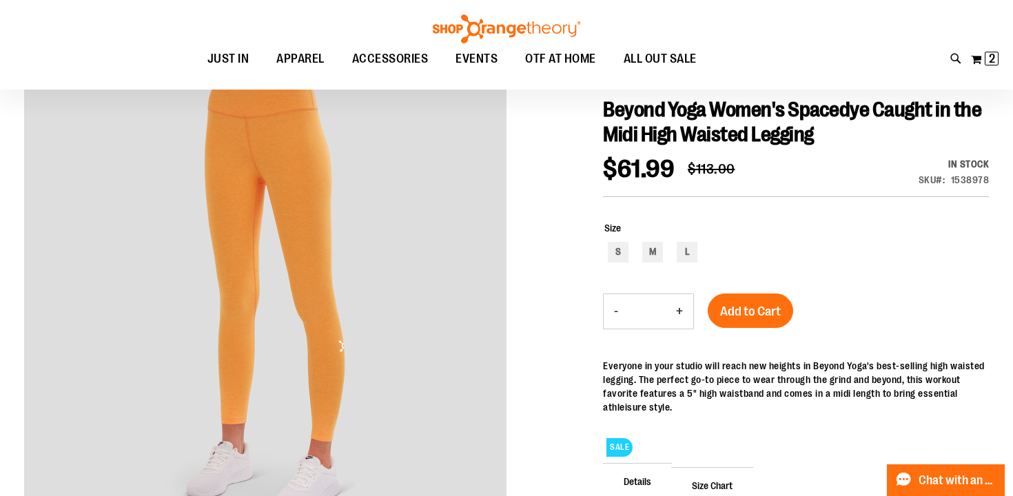
scroll to position [156, 0]
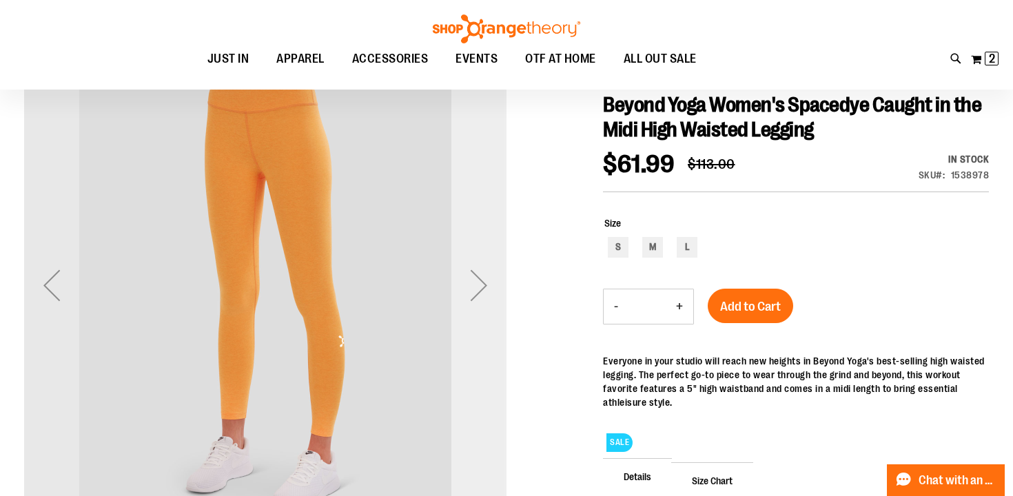
click at [478, 289] on div "Next" at bounding box center [478, 285] width 55 height 55
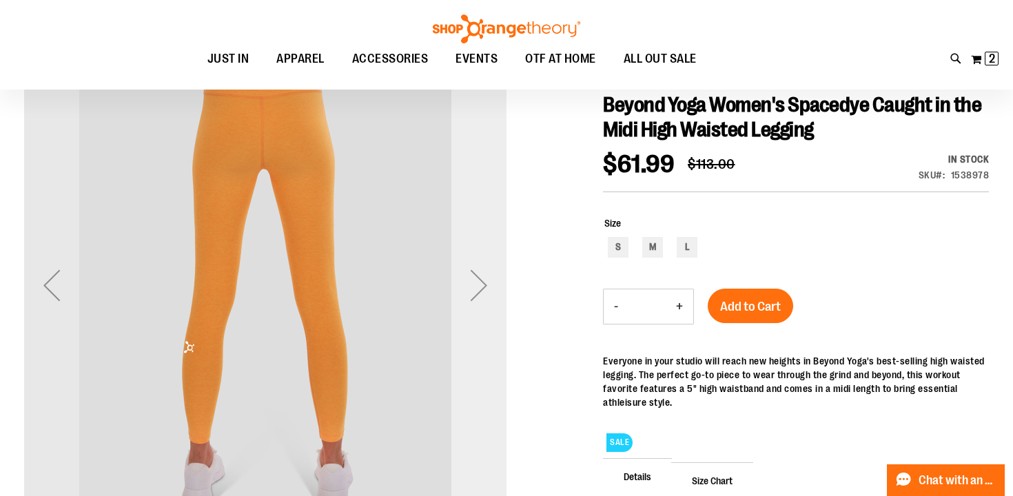
click at [478, 289] on div "Next" at bounding box center [478, 285] width 55 height 55
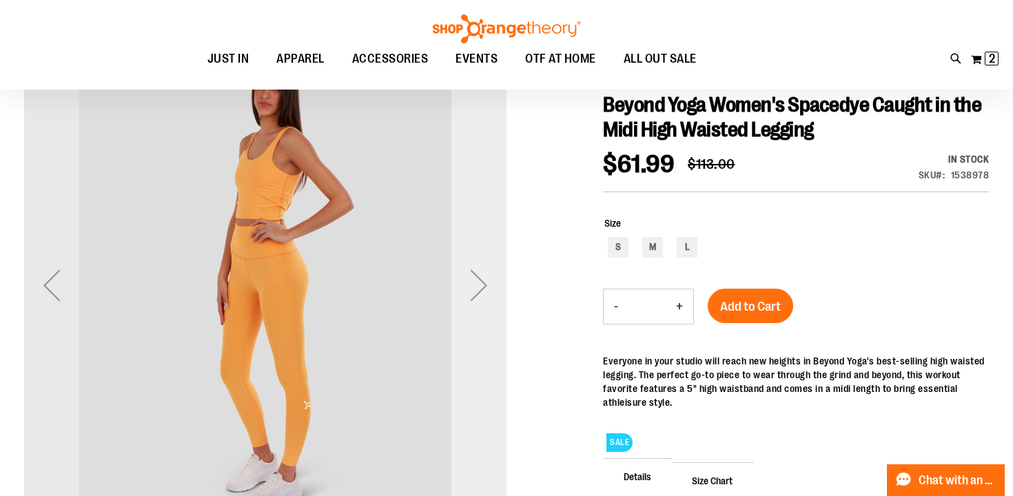
click at [478, 289] on div "Next" at bounding box center [478, 285] width 55 height 55
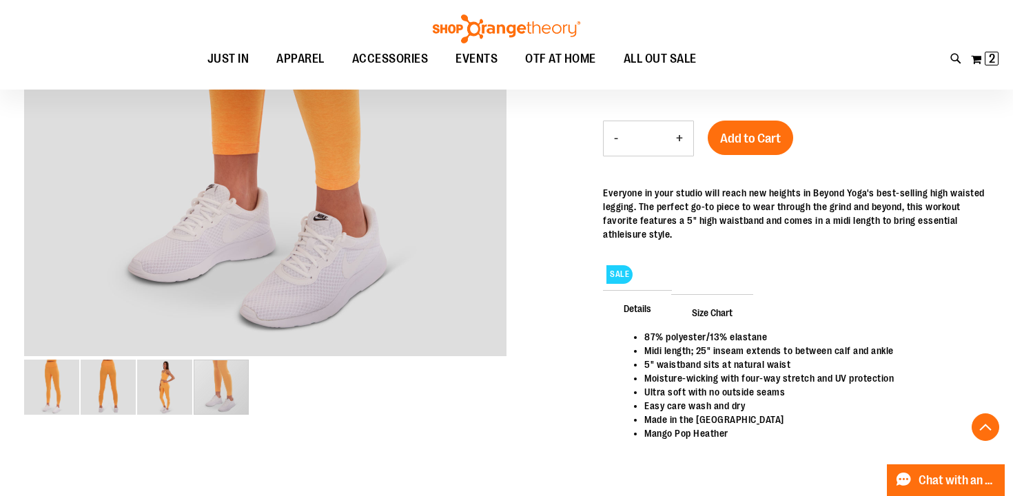
scroll to position [293, 0]
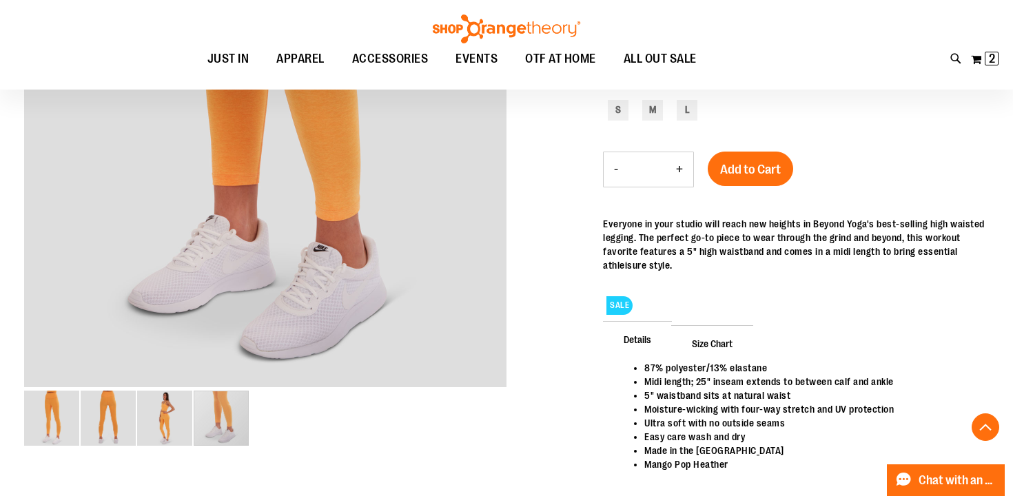
click at [717, 361] on span "Size Chart" at bounding box center [712, 343] width 82 height 36
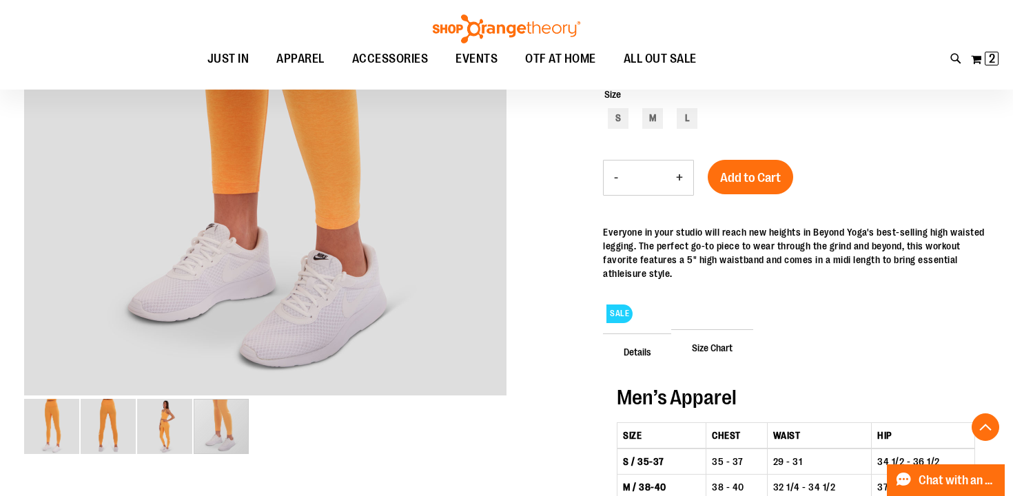
scroll to position [267, 0]
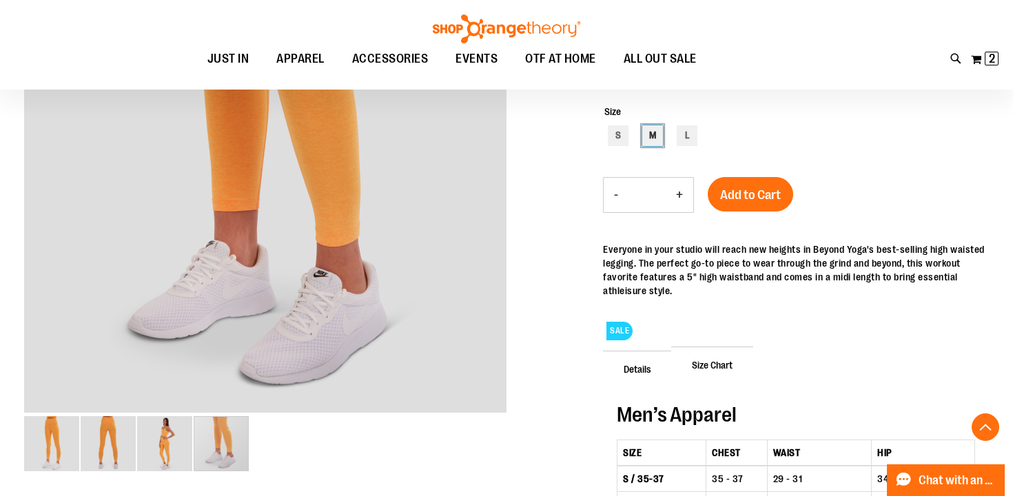
click at [657, 146] on div "M" at bounding box center [652, 135] width 21 height 21
type input "***"
click at [753, 212] on button "Add to Cart" at bounding box center [750, 194] width 85 height 34
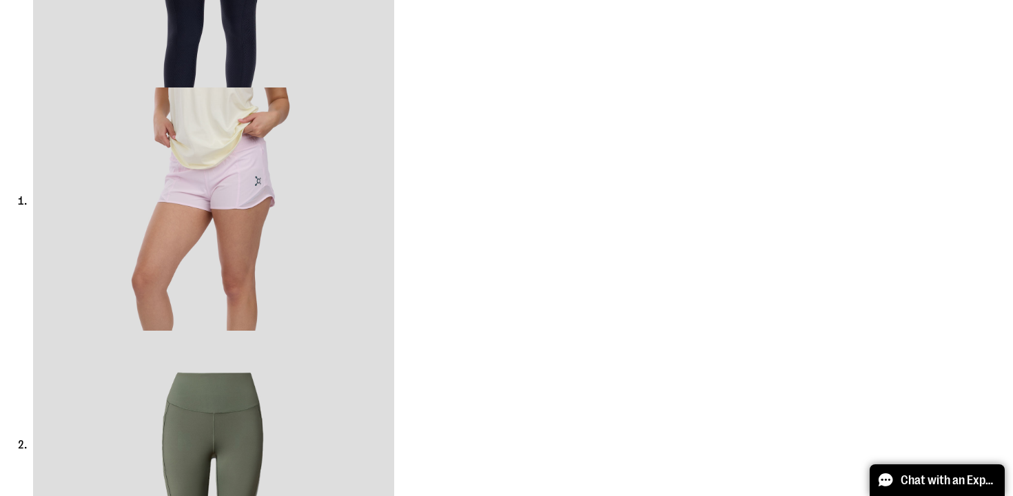
scroll to position [1020, 0]
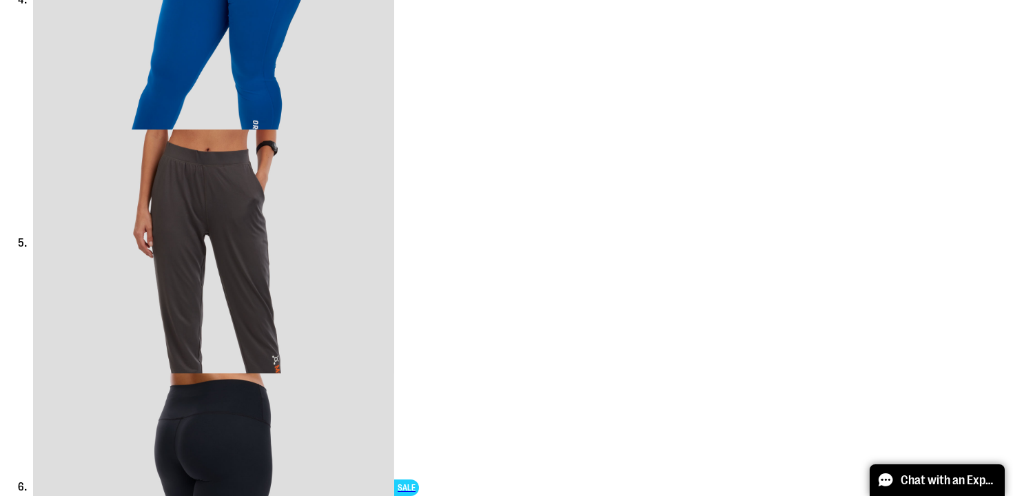
scroll to position [1889, 0]
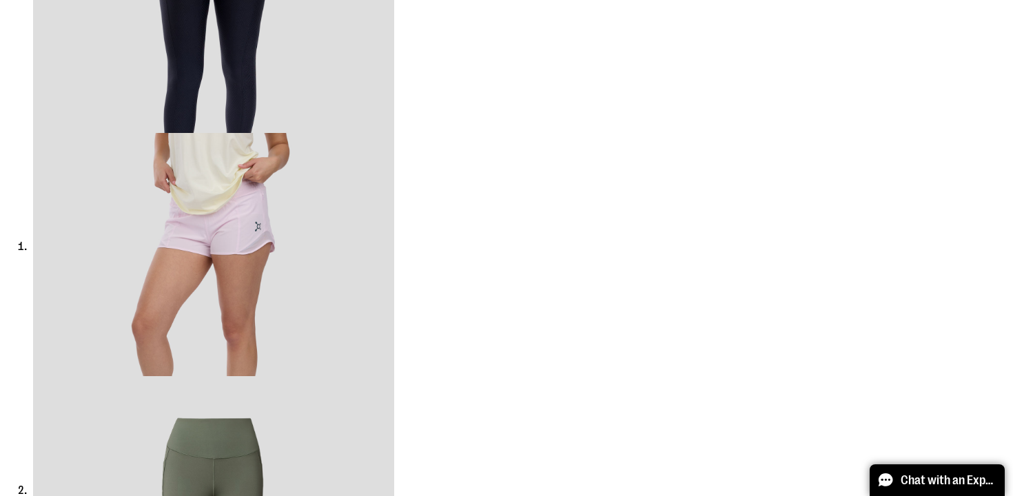
scroll to position [611, 0]
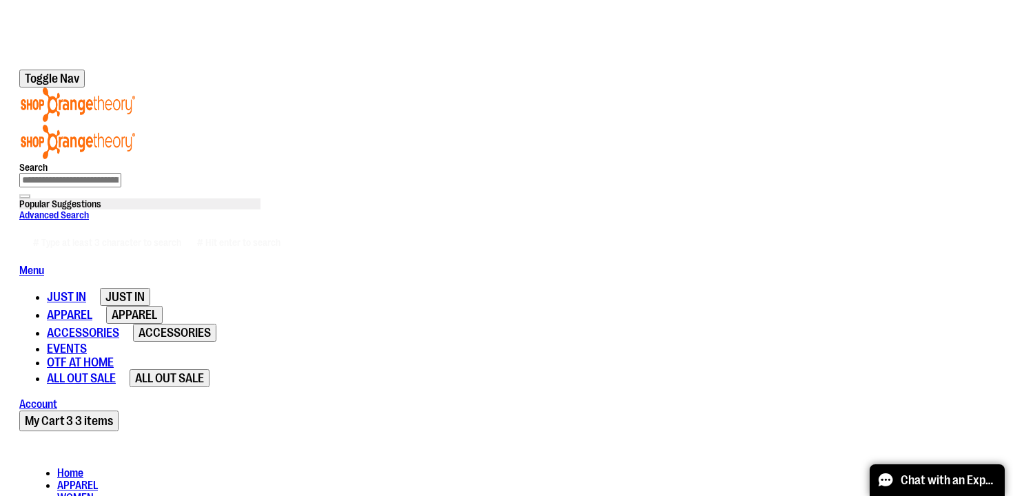
scroll to position [143, 0]
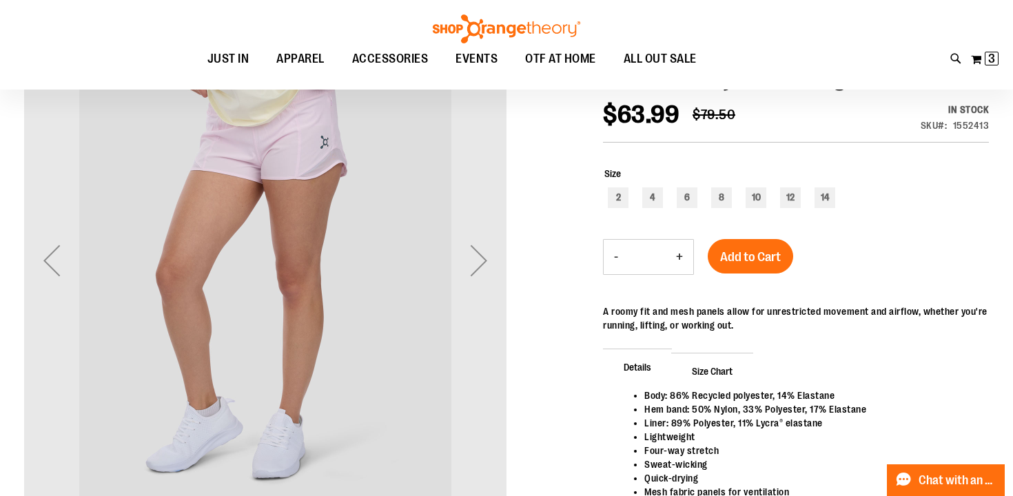
scroll to position [197, 0]
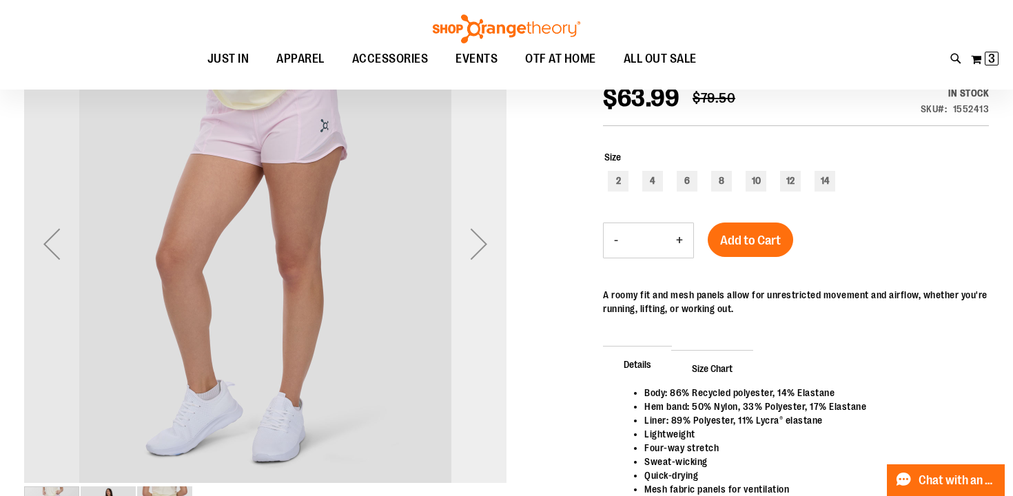
click at [482, 240] on div "Next" at bounding box center [478, 243] width 55 height 55
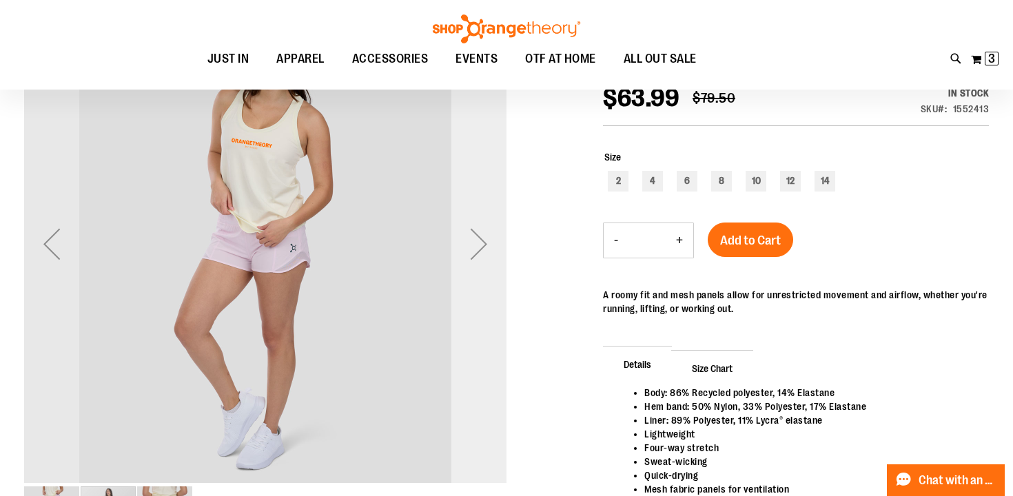
click at [482, 240] on div "Next" at bounding box center [478, 243] width 55 height 55
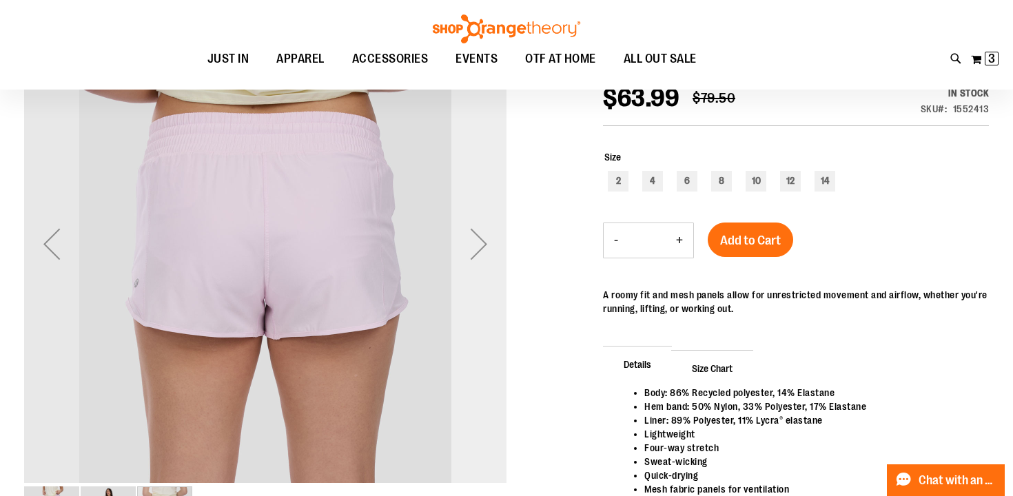
click at [482, 240] on div "Next" at bounding box center [478, 243] width 55 height 55
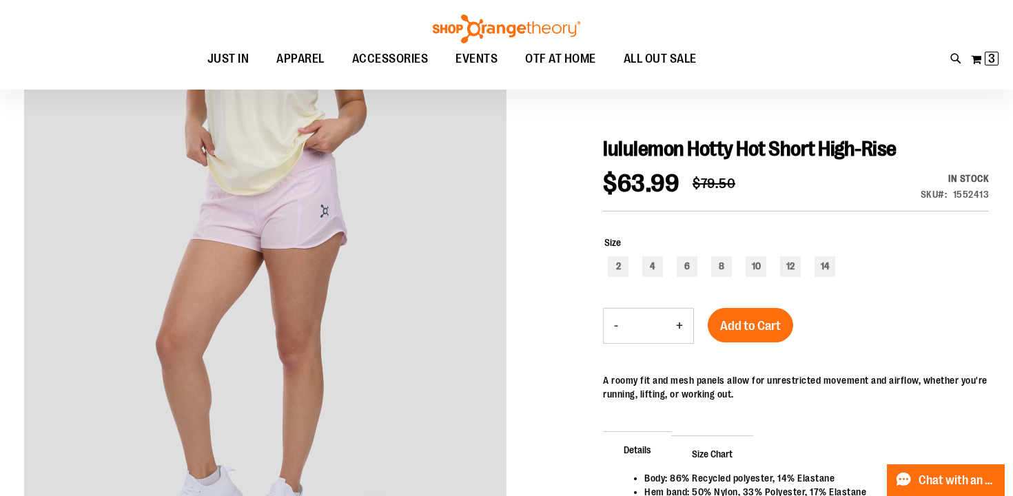
scroll to position [116, 0]
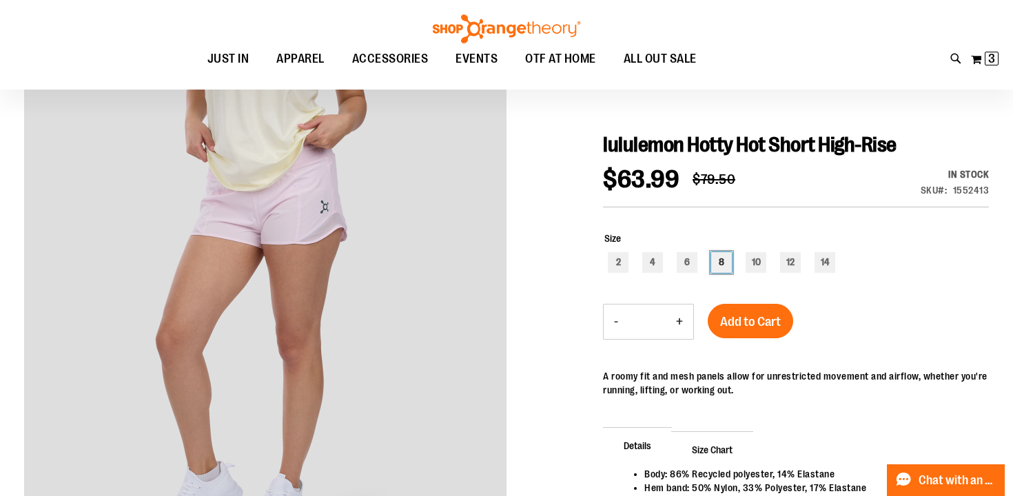
click at [726, 260] on div "8" at bounding box center [721, 262] width 21 height 21
type input "***"
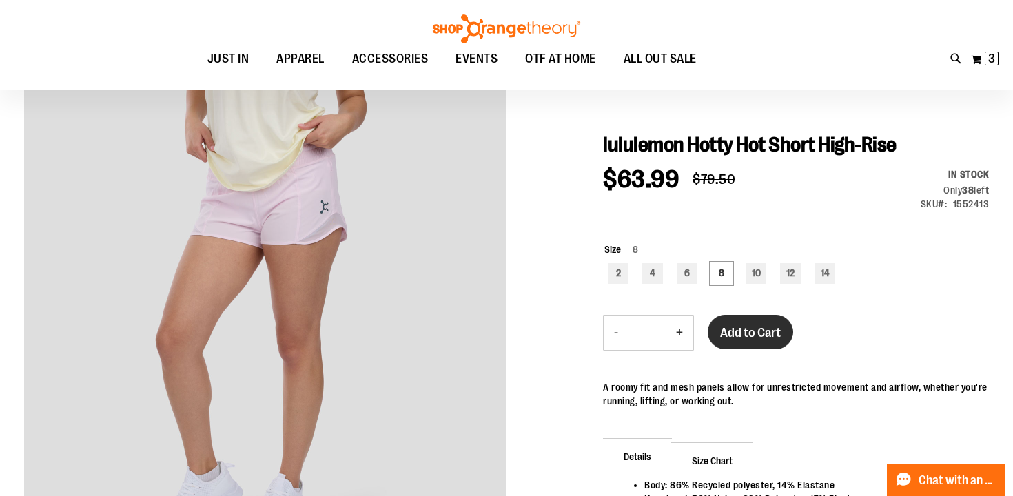
click at [757, 331] on span "Add to Cart" at bounding box center [750, 332] width 61 height 15
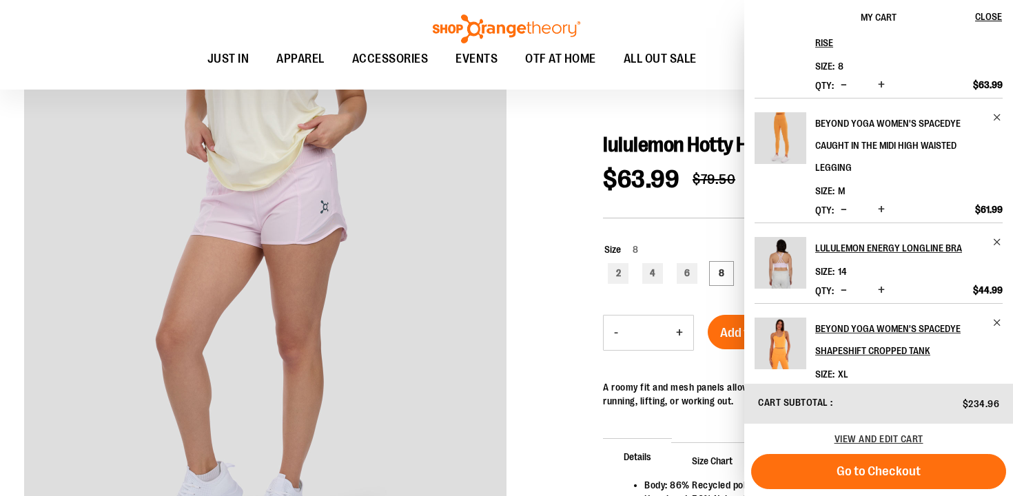
scroll to position [0, 0]
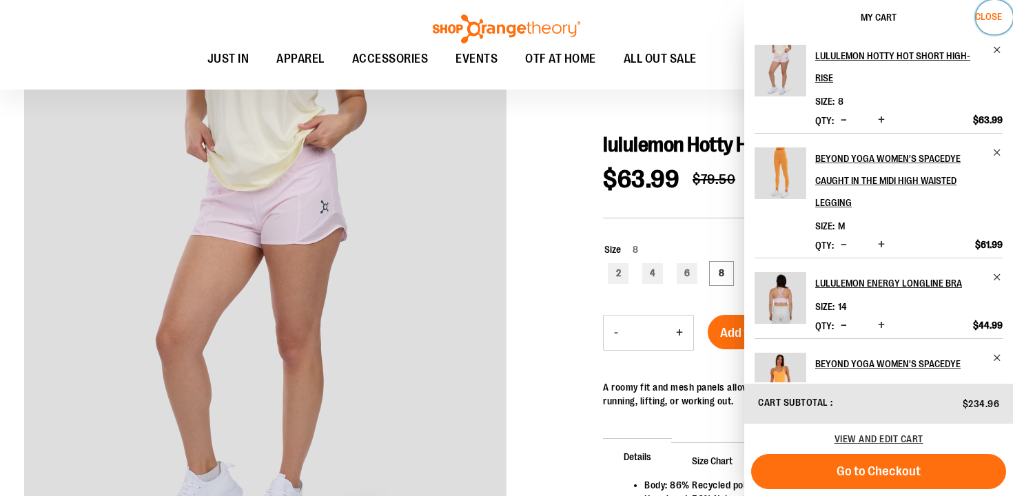
click at [999, 13] on span "Close" at bounding box center [988, 16] width 27 height 11
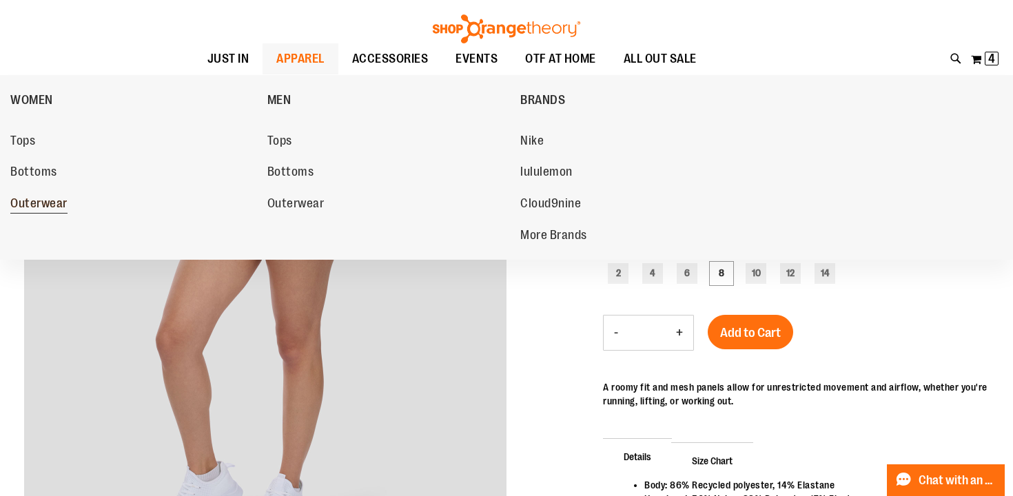
click at [14, 209] on span "Outerwear" at bounding box center [38, 204] width 57 height 17
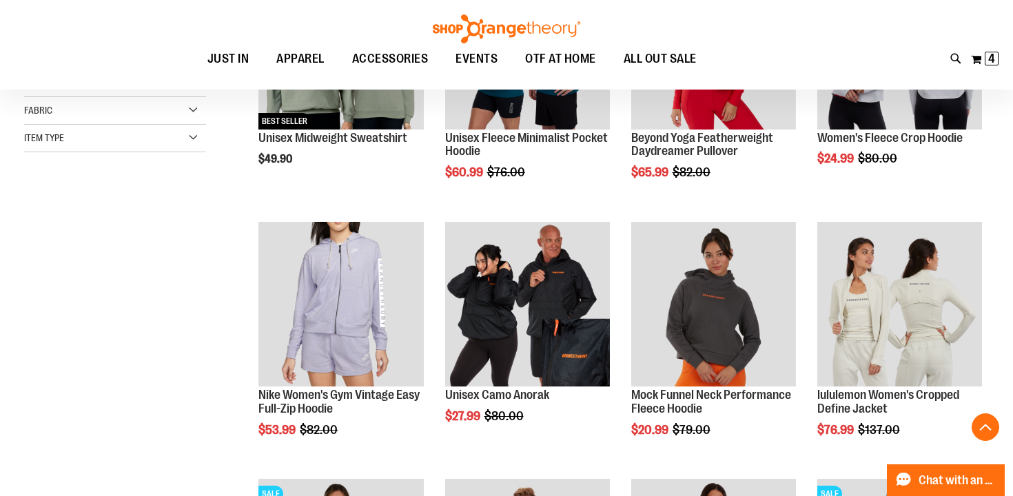
scroll to position [347, 0]
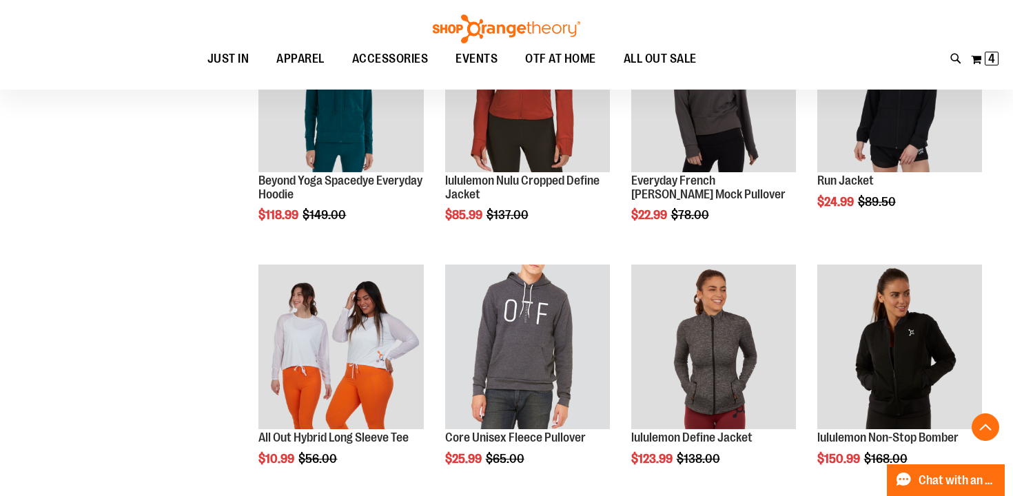
scroll to position [1046, 0]
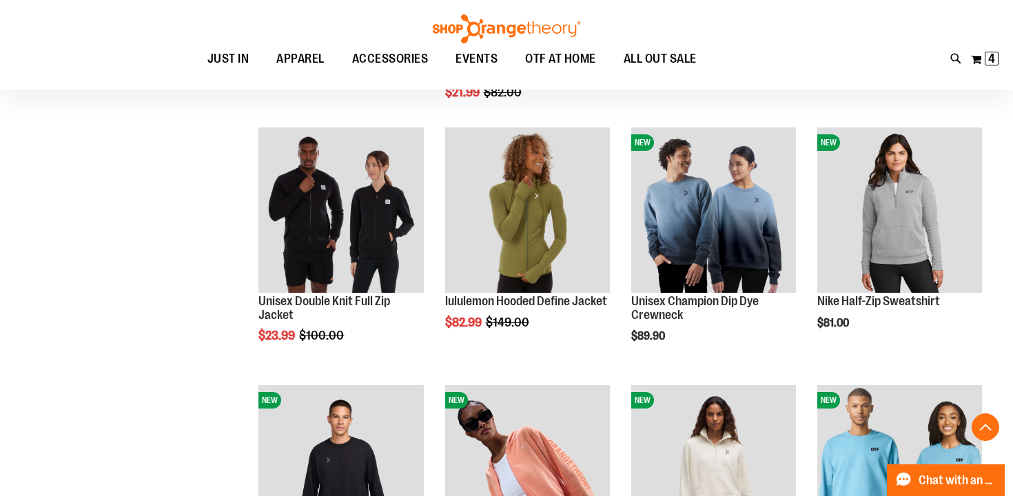
scroll to position [1695, 0]
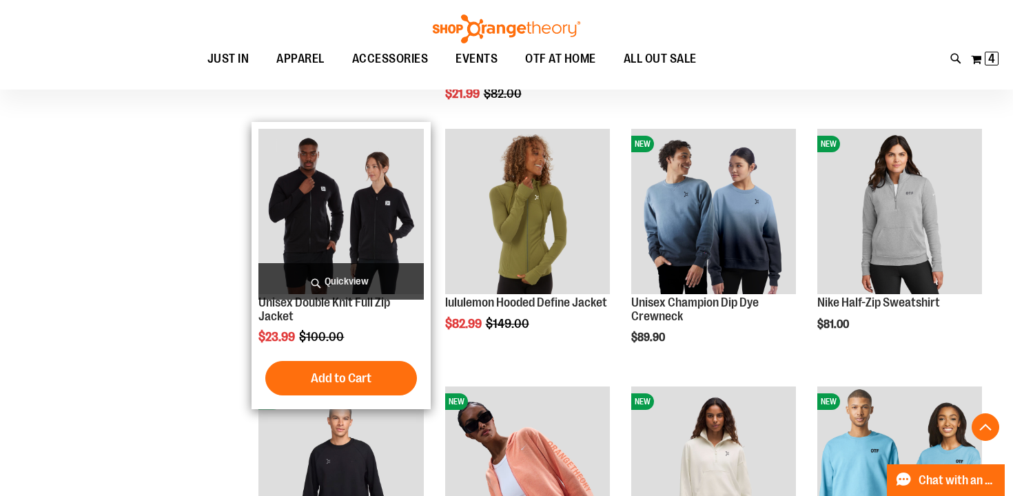
click at [332, 221] on img "product" at bounding box center [340, 211] width 165 height 165
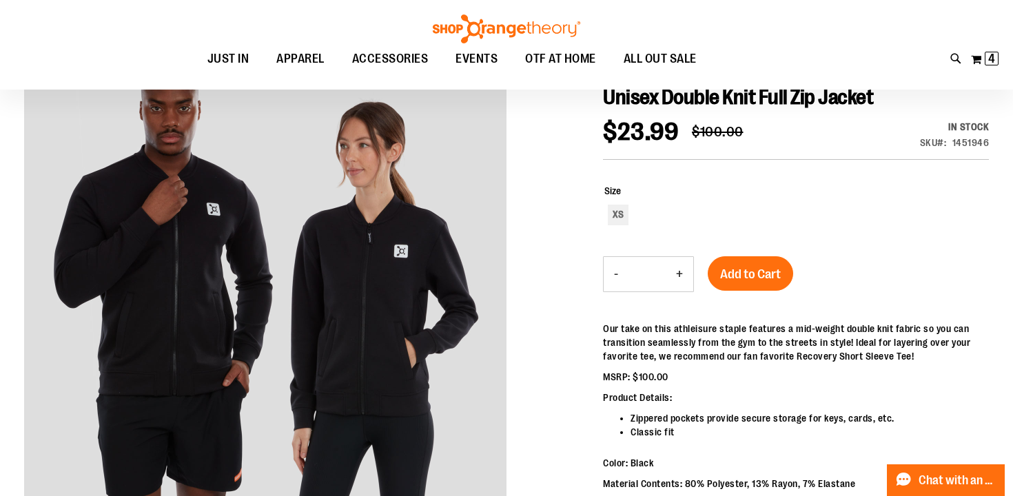
scroll to position [166, 0]
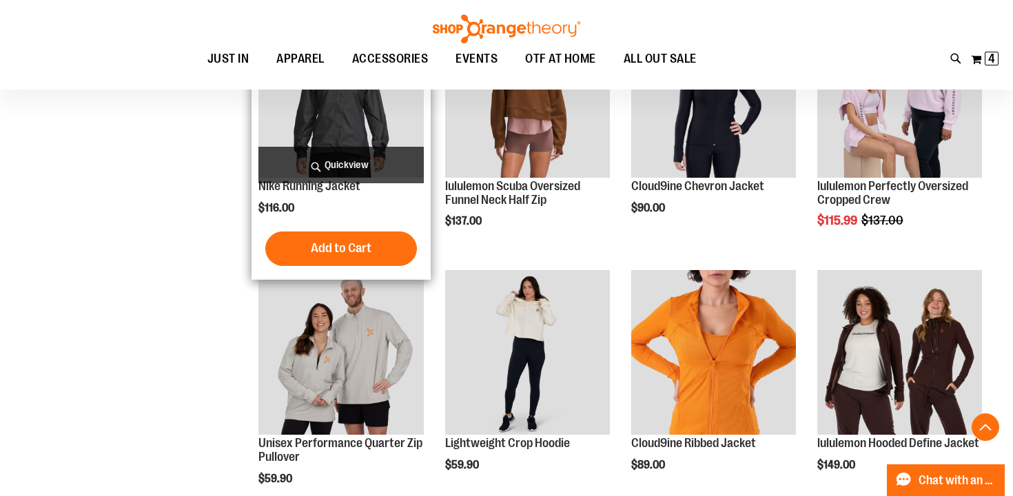
scroll to position [1083, 0]
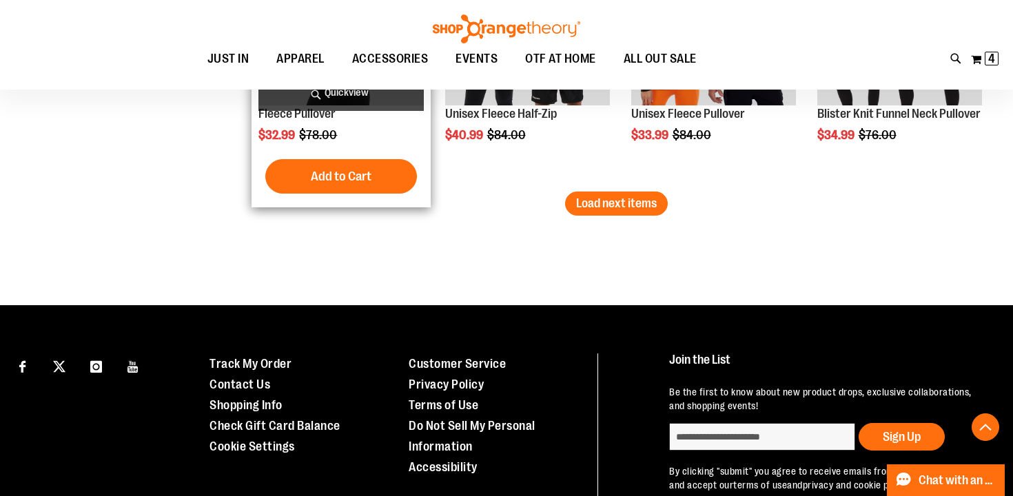
scroll to position [2435, 0]
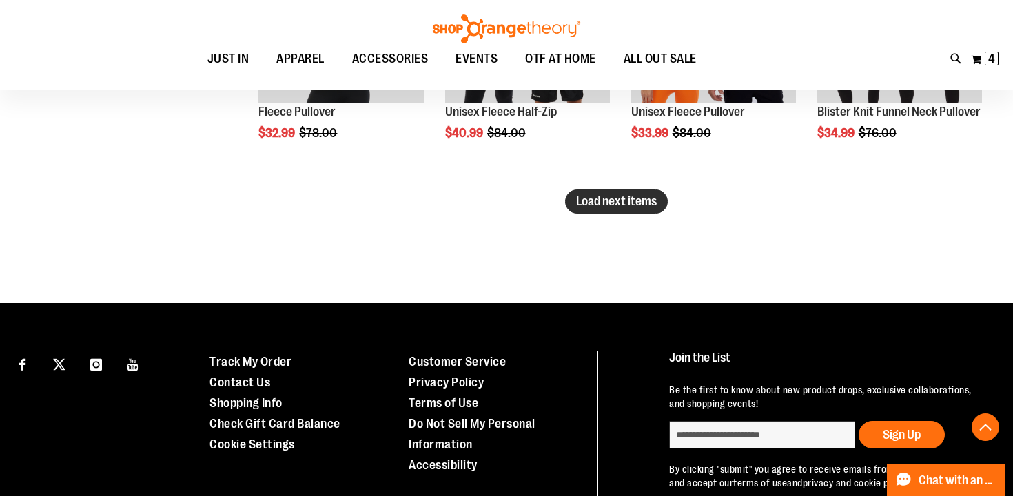
click at [603, 203] on span "Load next items" at bounding box center [616, 201] width 81 height 14
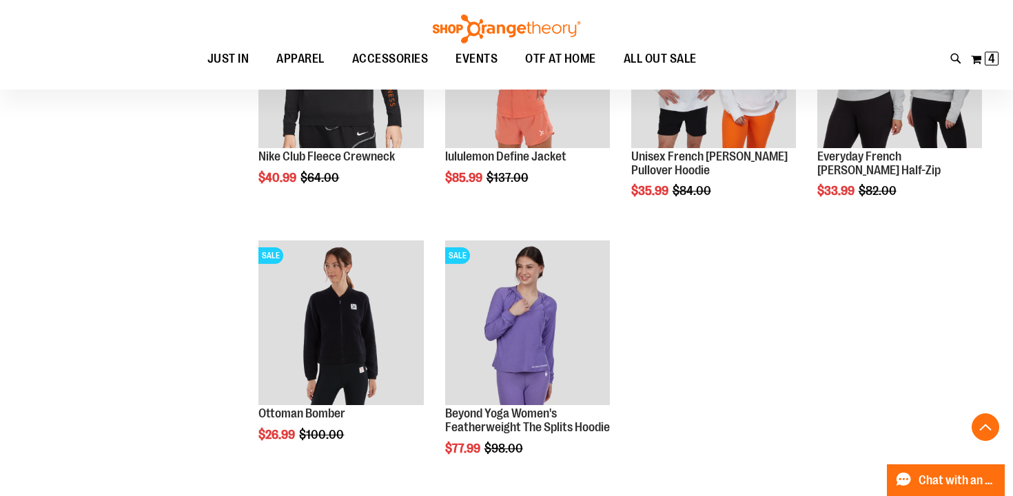
scroll to position [2650, 0]
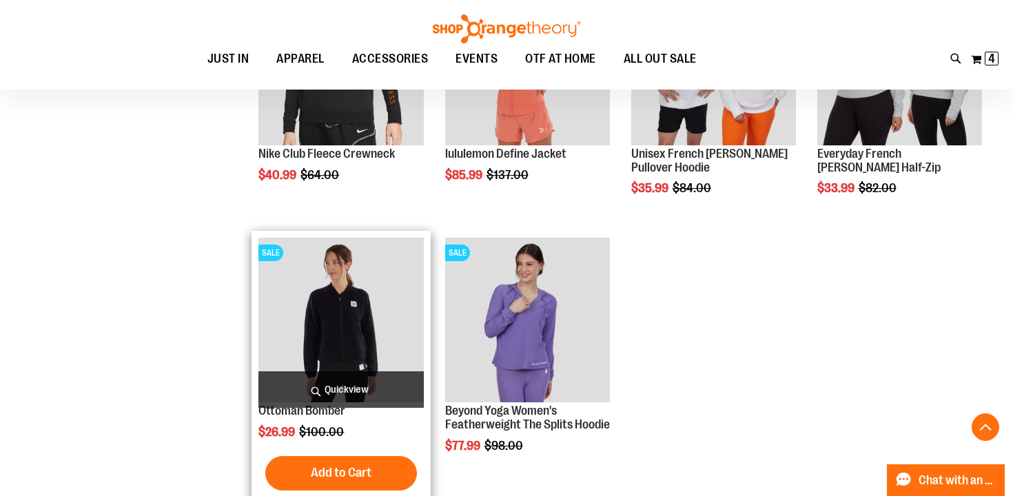
click at [369, 336] on img "product" at bounding box center [340, 320] width 165 height 165
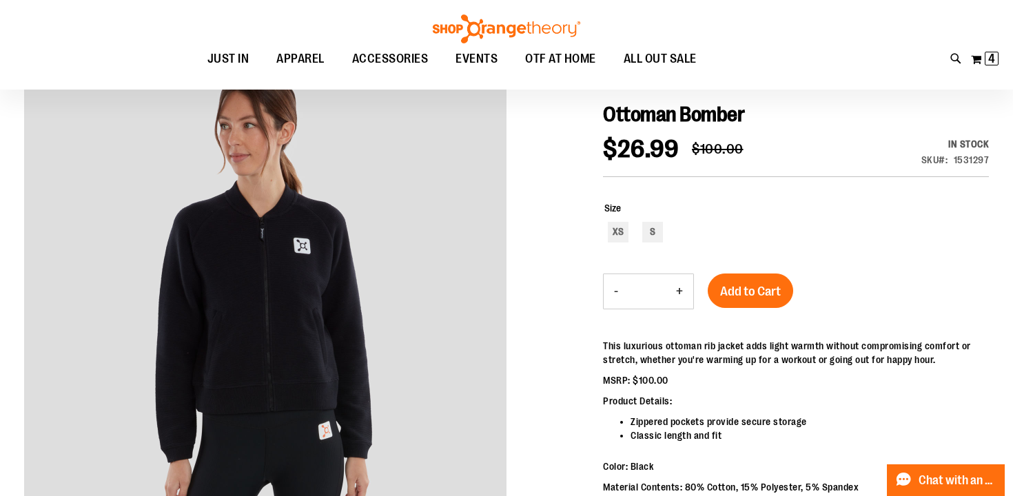
scroll to position [154, 0]
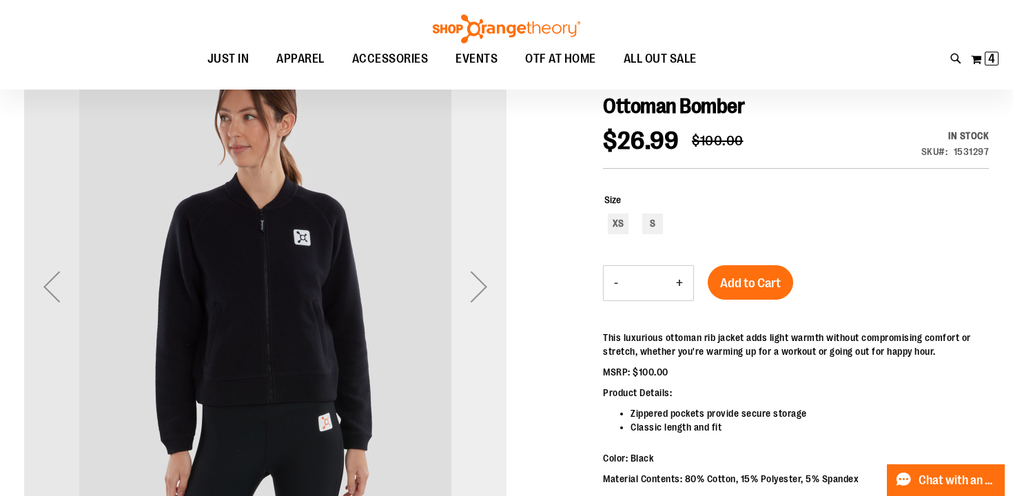
click at [480, 280] on div "Next" at bounding box center [478, 286] width 55 height 55
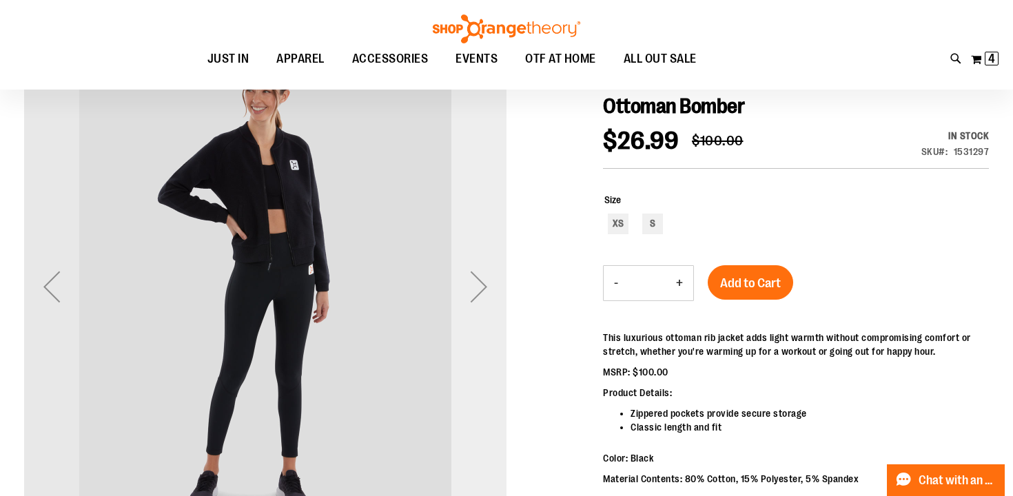
click at [480, 280] on div "Next" at bounding box center [478, 286] width 55 height 55
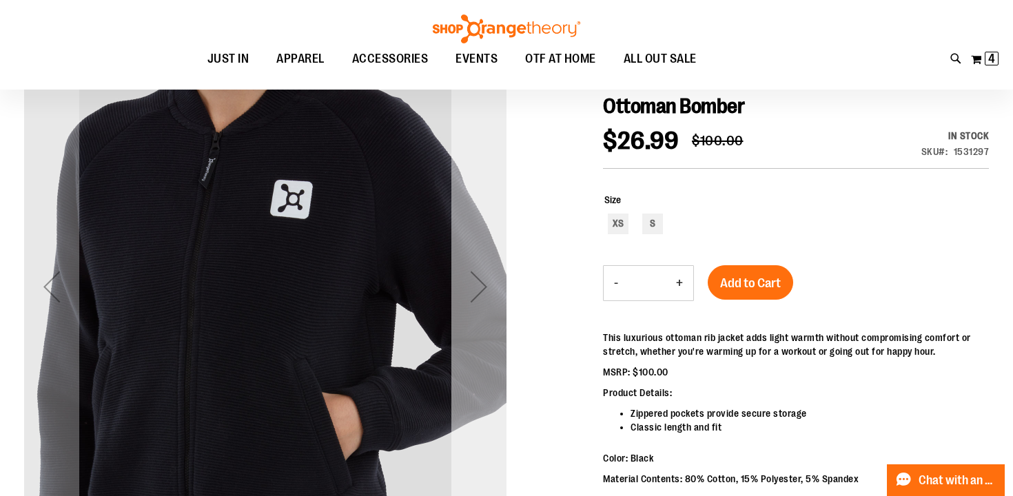
click at [480, 280] on div "Next" at bounding box center [478, 286] width 55 height 55
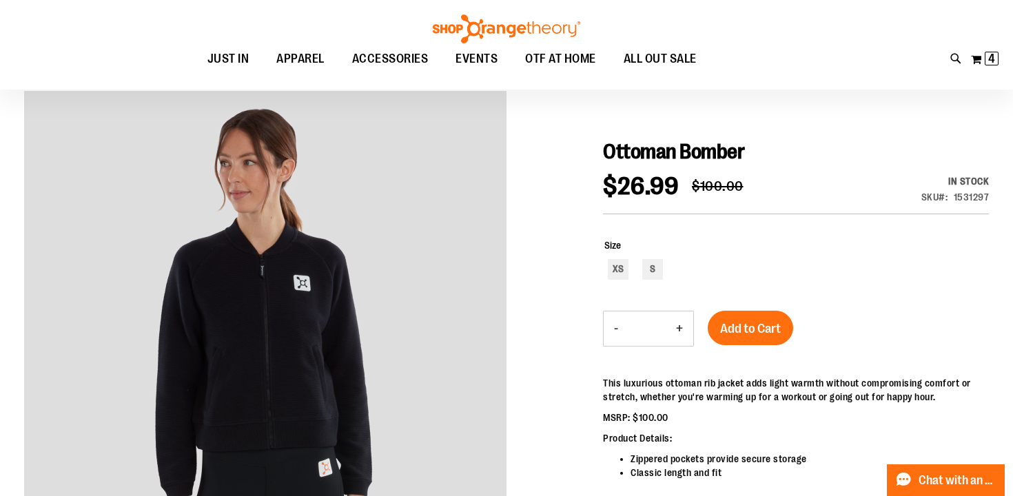
scroll to position [82, 0]
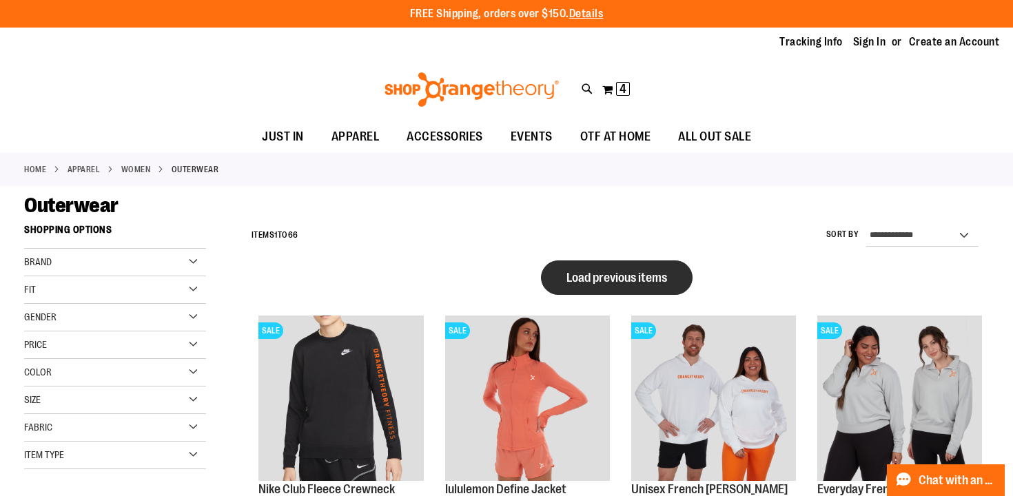
click at [579, 280] on span "Load previous items" at bounding box center [616, 278] width 101 height 14
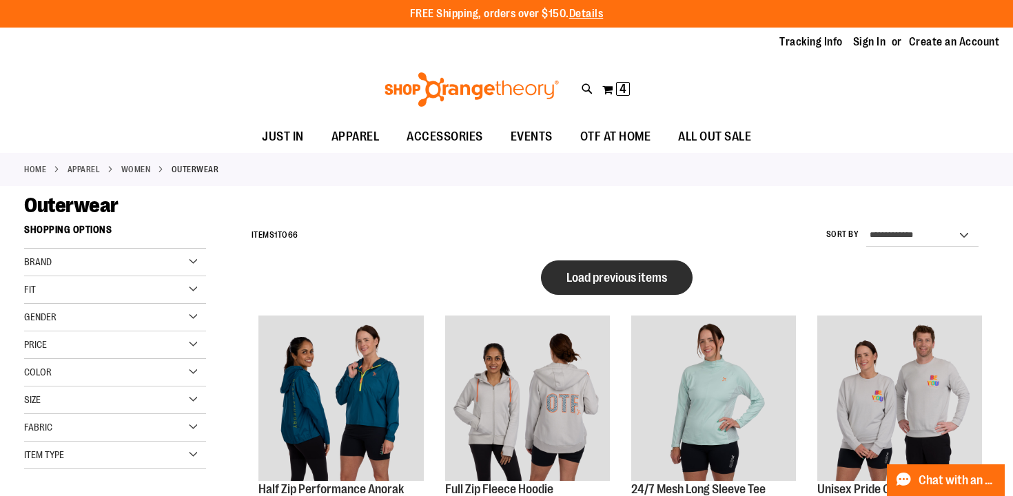
click at [586, 282] on span "Load previous items" at bounding box center [616, 278] width 101 height 14
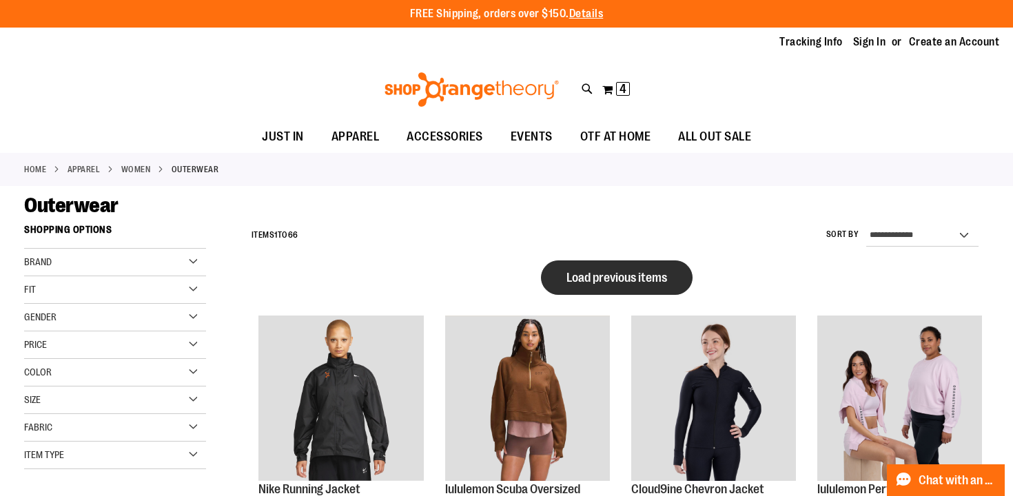
click at [595, 274] on span "Load previous items" at bounding box center [616, 278] width 101 height 14
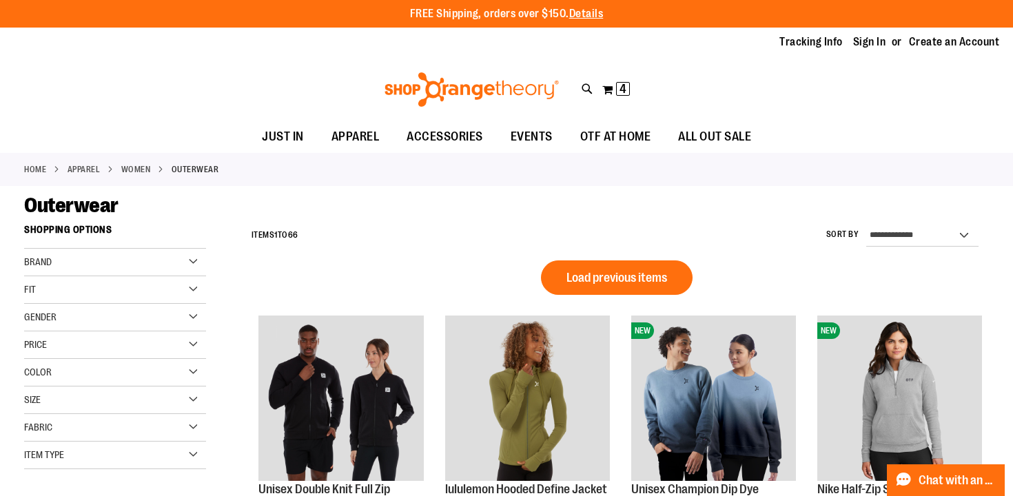
click at [595, 274] on span "Load previous items" at bounding box center [616, 278] width 101 height 14
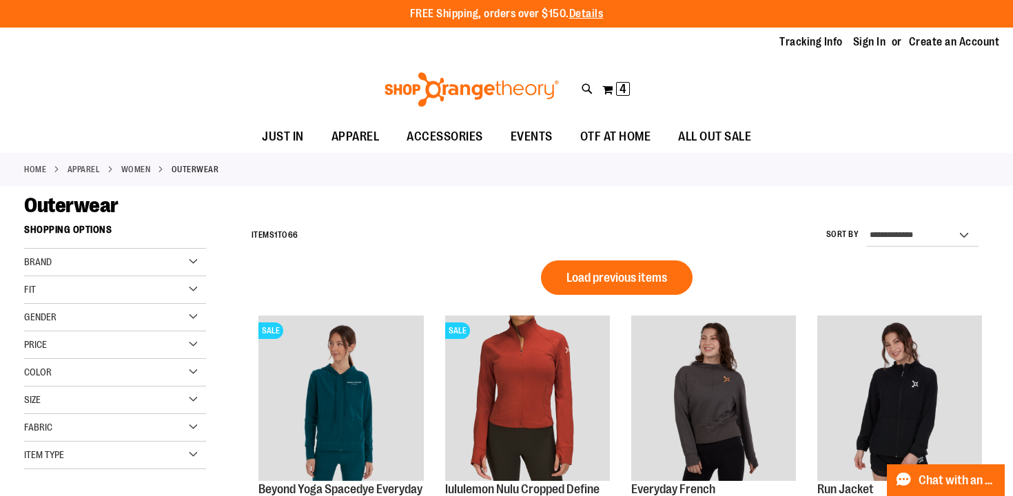
click at [595, 274] on span "Load previous items" at bounding box center [616, 278] width 101 height 14
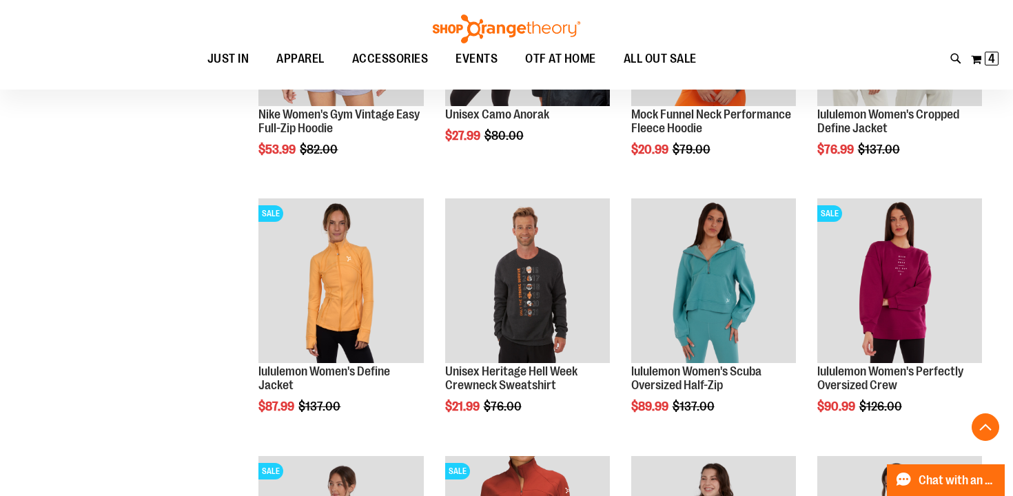
scroll to position [448, 0]
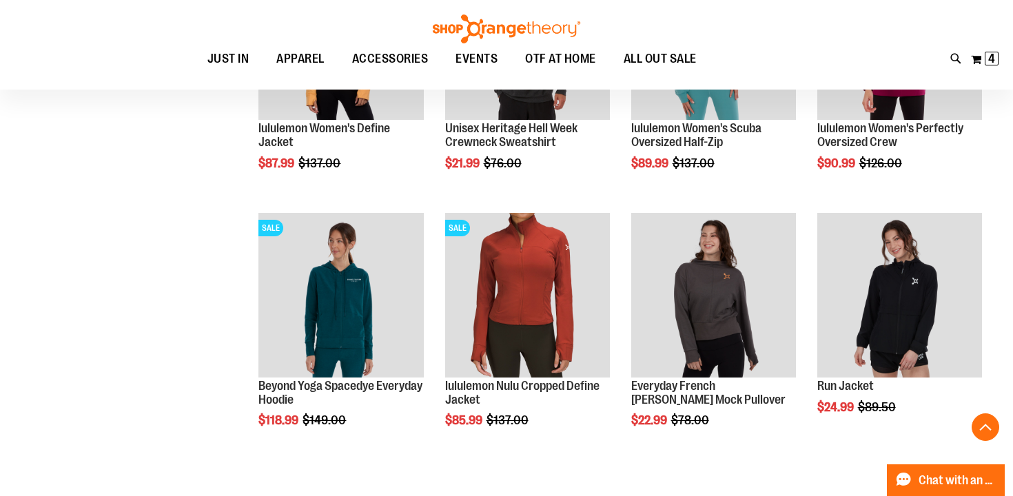
scroll to position [693, 0]
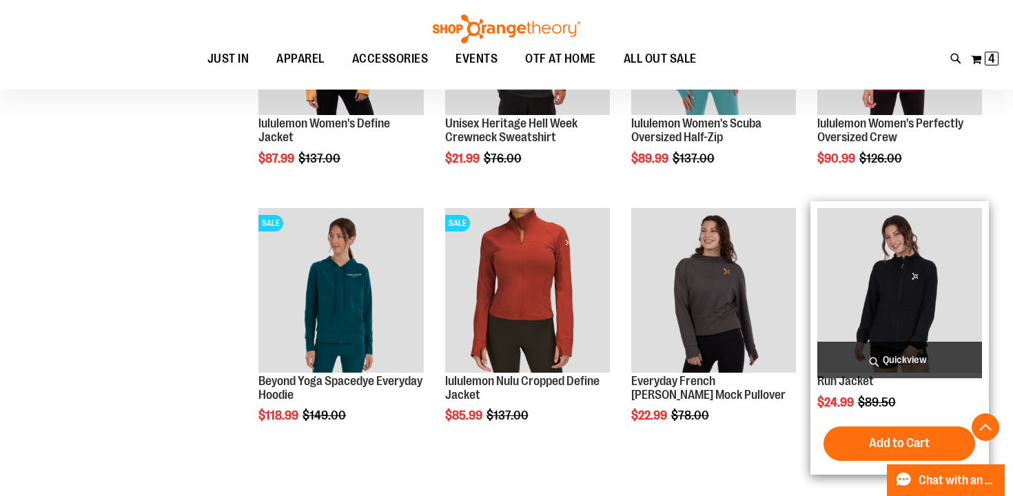
click at [895, 256] on img "product" at bounding box center [899, 290] width 165 height 165
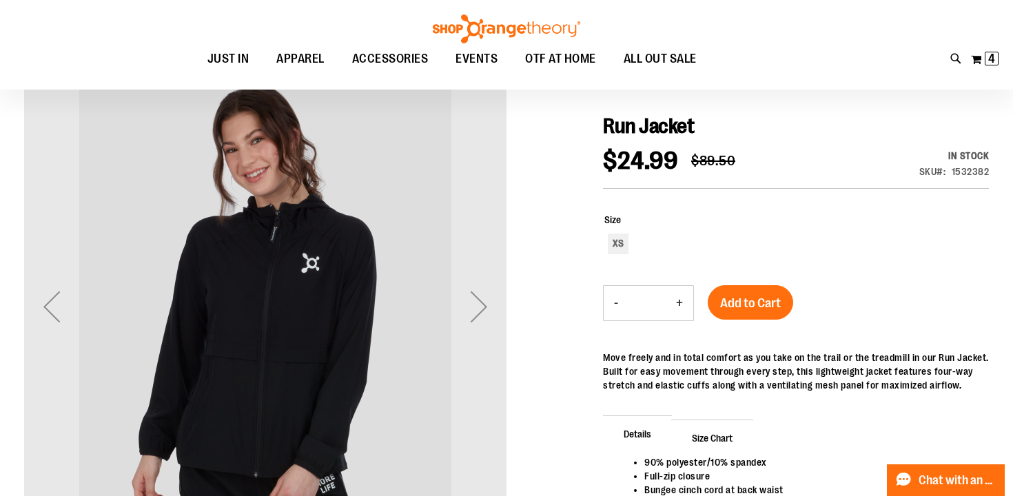
scroll to position [135, 0]
click at [478, 311] on div "Next" at bounding box center [478, 305] width 55 height 55
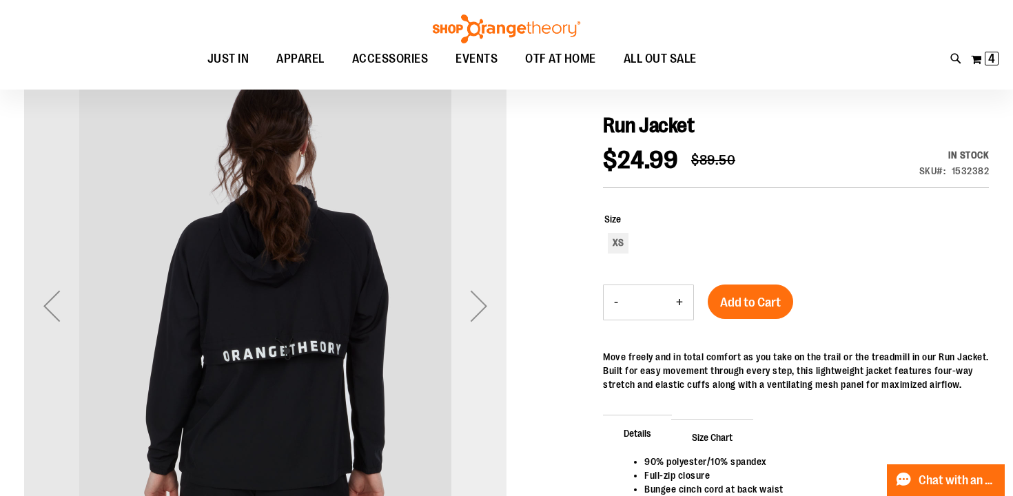
click at [478, 310] on div "Next" at bounding box center [478, 305] width 55 height 55
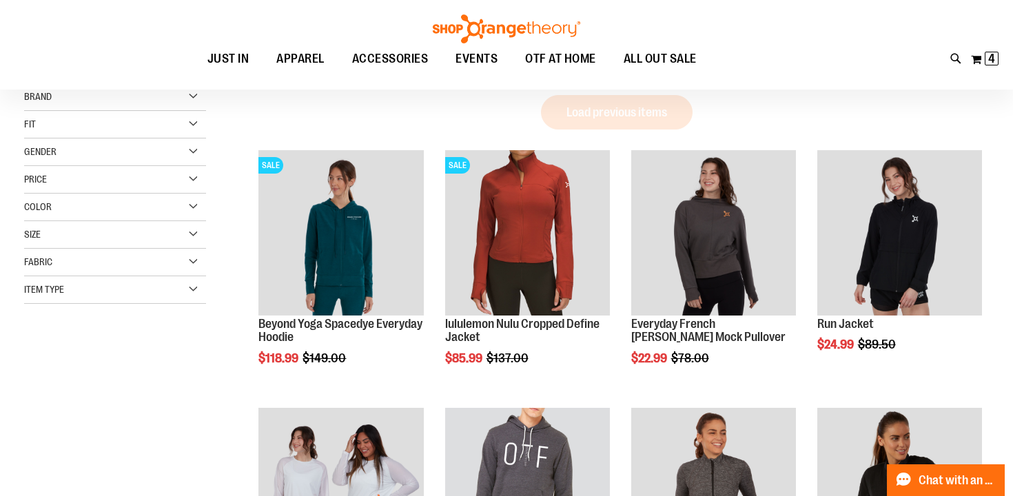
scroll to position [162, 0]
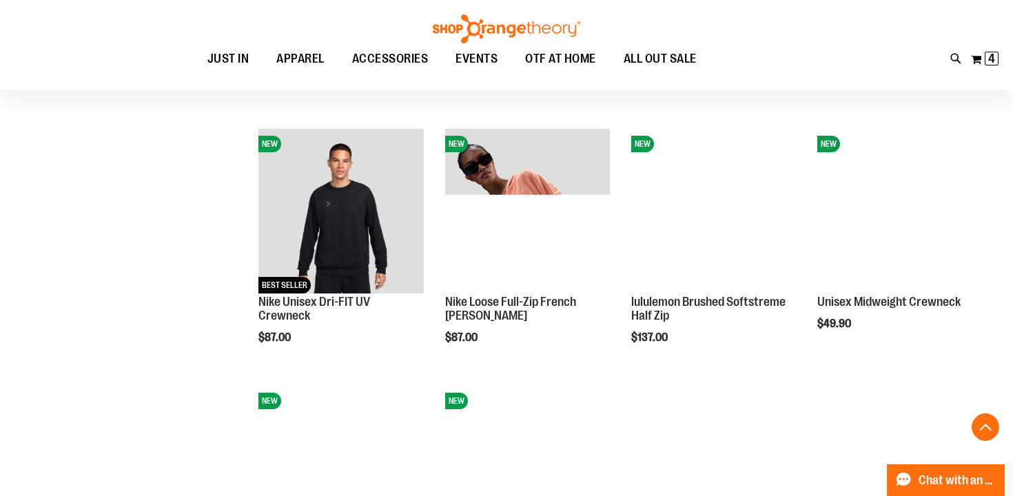
scroll to position [1227, 0]
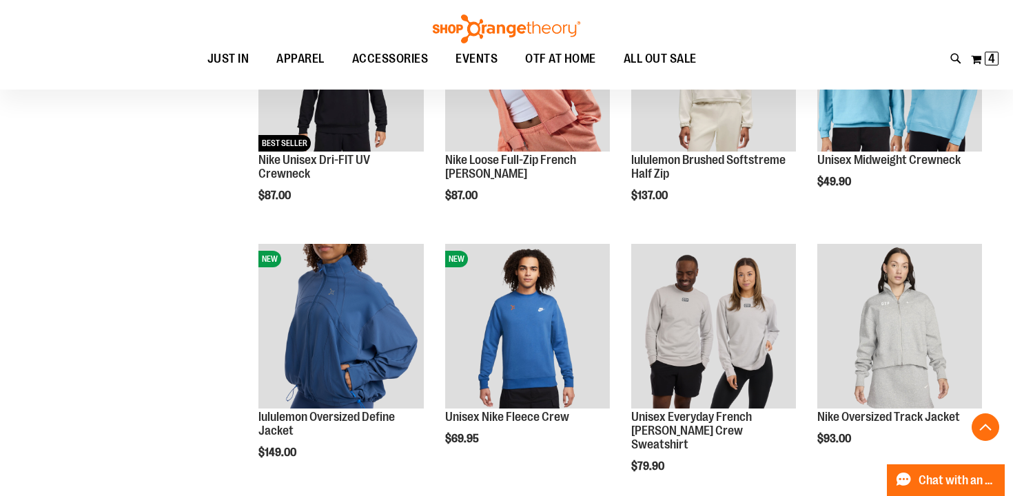
scroll to position [1347, 0]
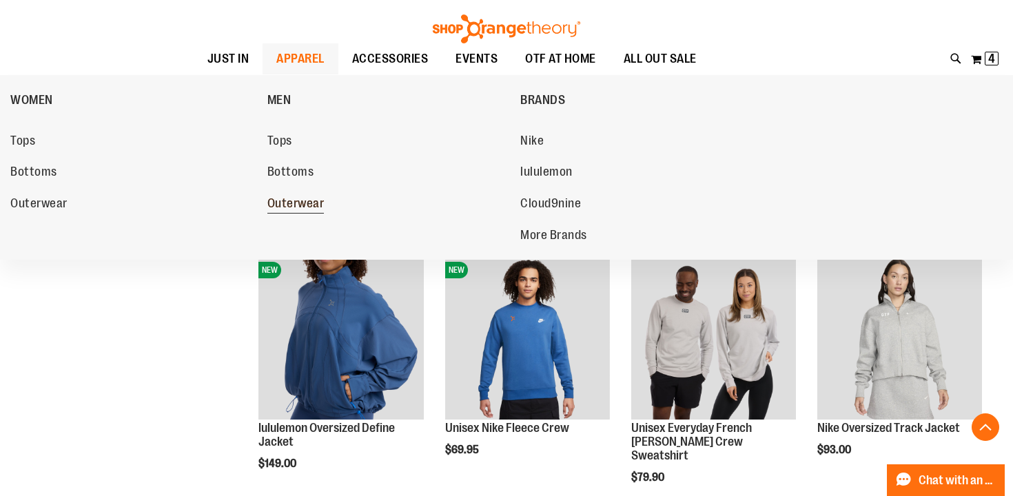
click at [298, 205] on span "Outerwear" at bounding box center [295, 204] width 57 height 17
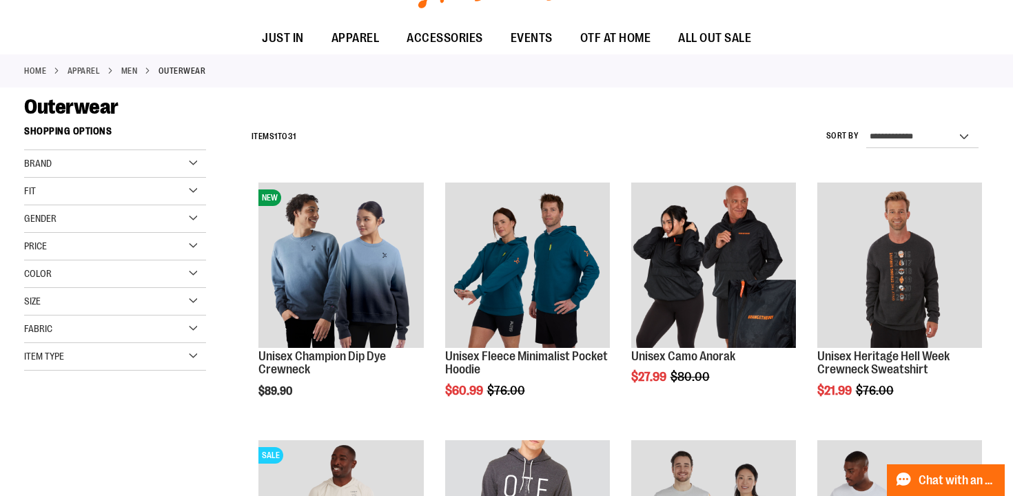
scroll to position [241, 0]
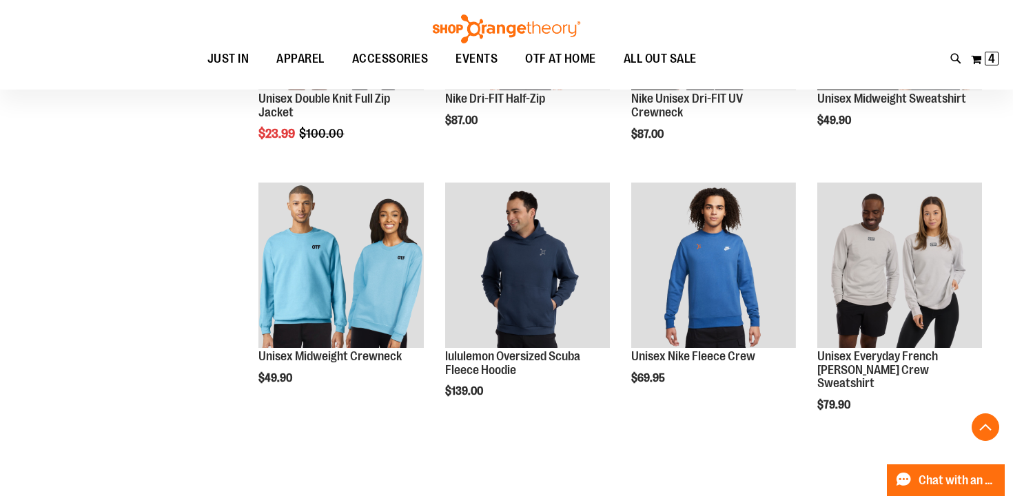
scroll to position [870, 0]
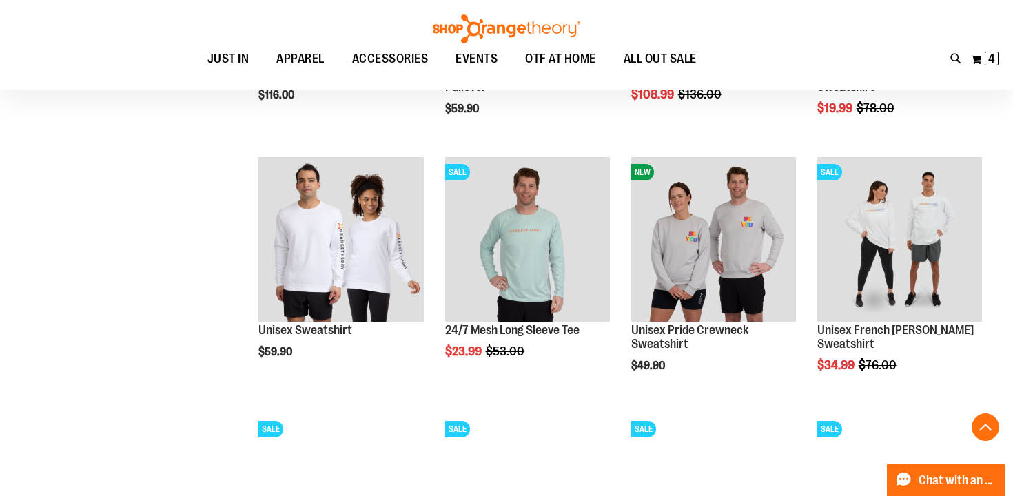
scroll to position [1409, 0]
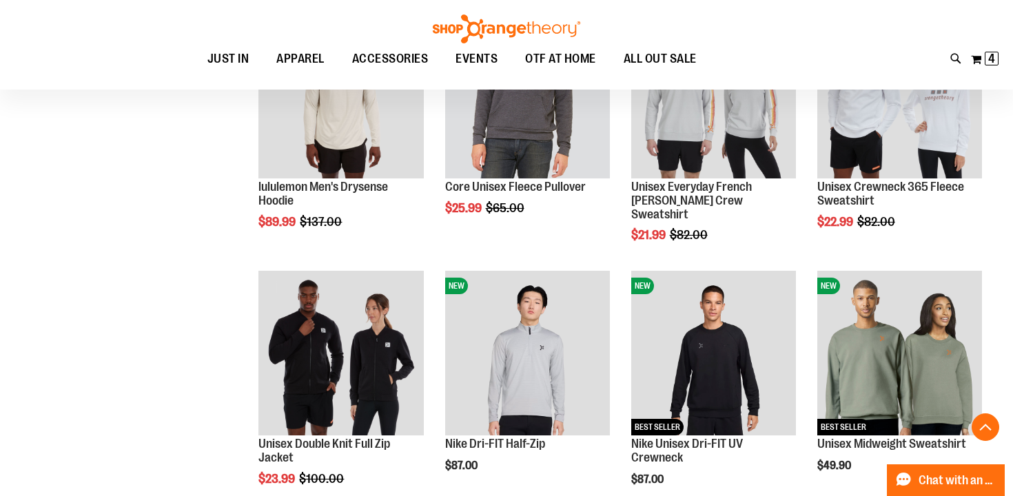
scroll to position [158, 0]
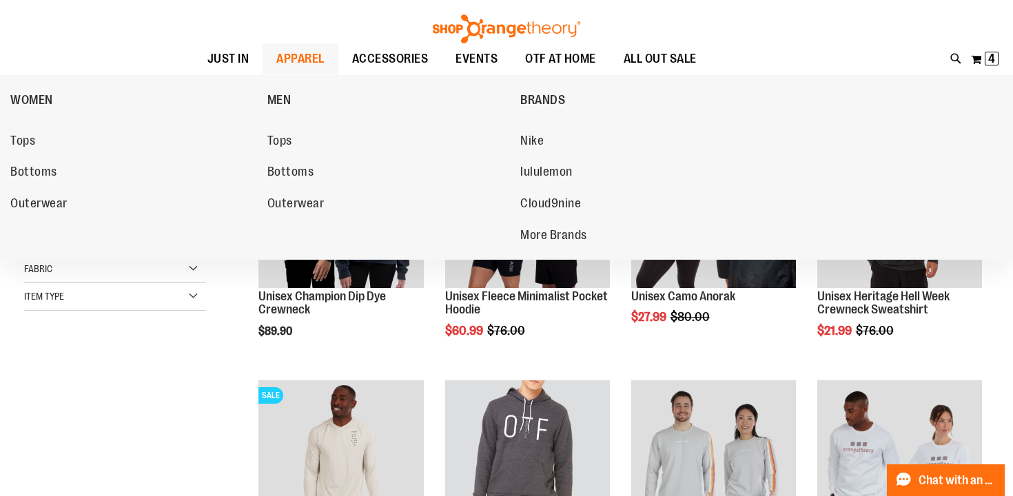
click at [527, 125] on ul "Nike lululemon Cloud9nine More Brands" at bounding box center [645, 186] width 250 height 139
click at [531, 136] on span "Nike" at bounding box center [531, 142] width 23 height 17
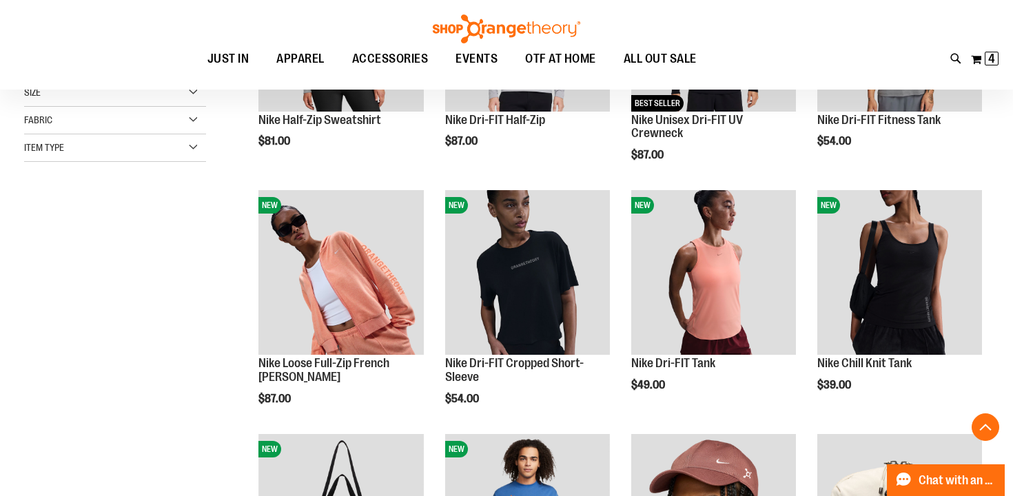
scroll to position [339, 0]
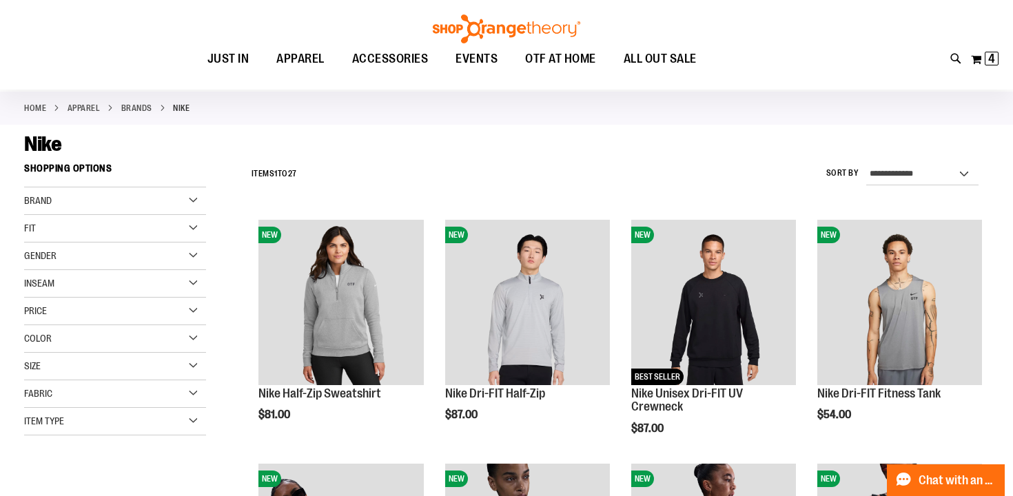
scroll to position [63, 0]
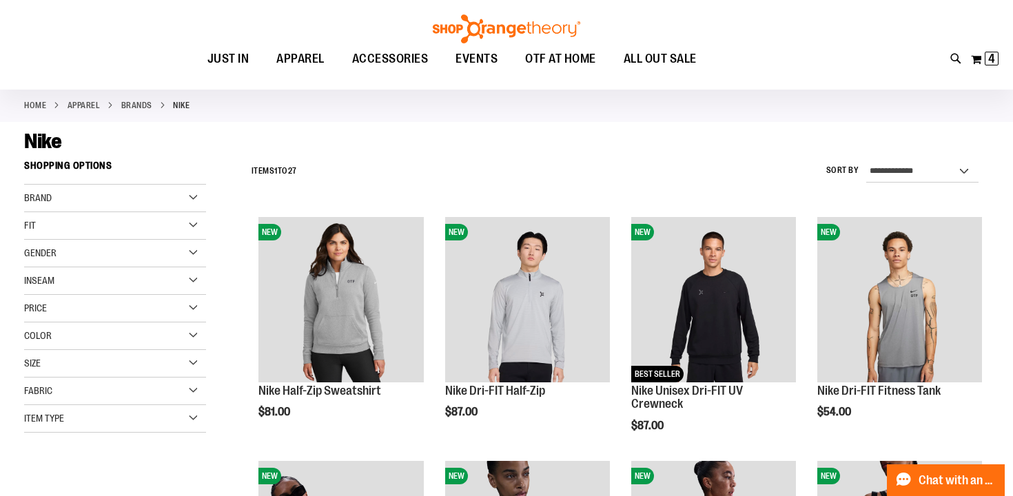
click at [196, 418] on div "Item Type" at bounding box center [115, 419] width 182 height 28
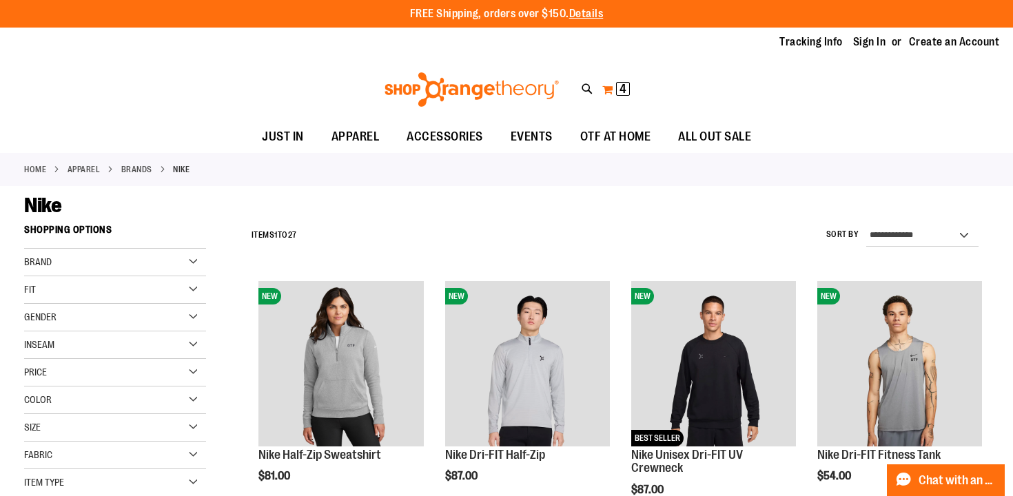
click at [618, 91] on span "4 4 items" at bounding box center [623, 89] width 14 height 14
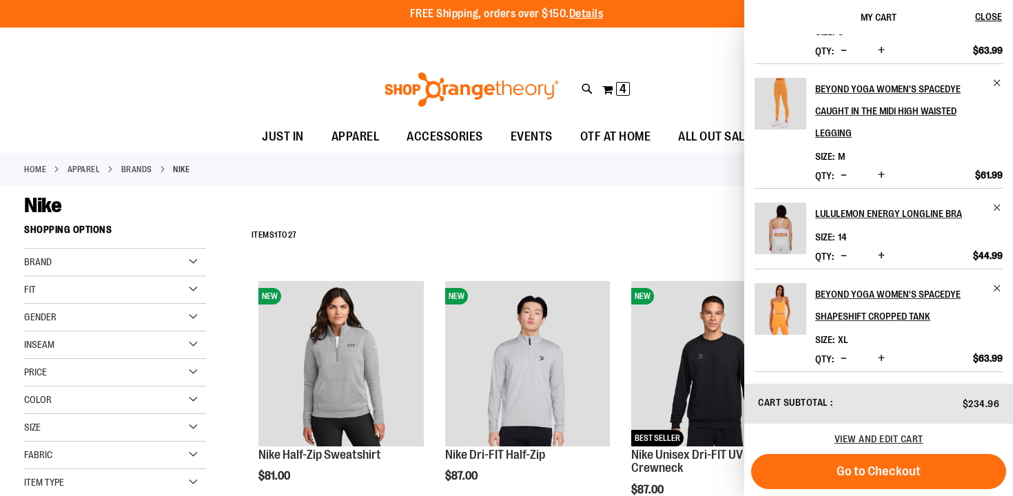
scroll to position [114, 0]
